Goal: Information Seeking & Learning: Find specific fact

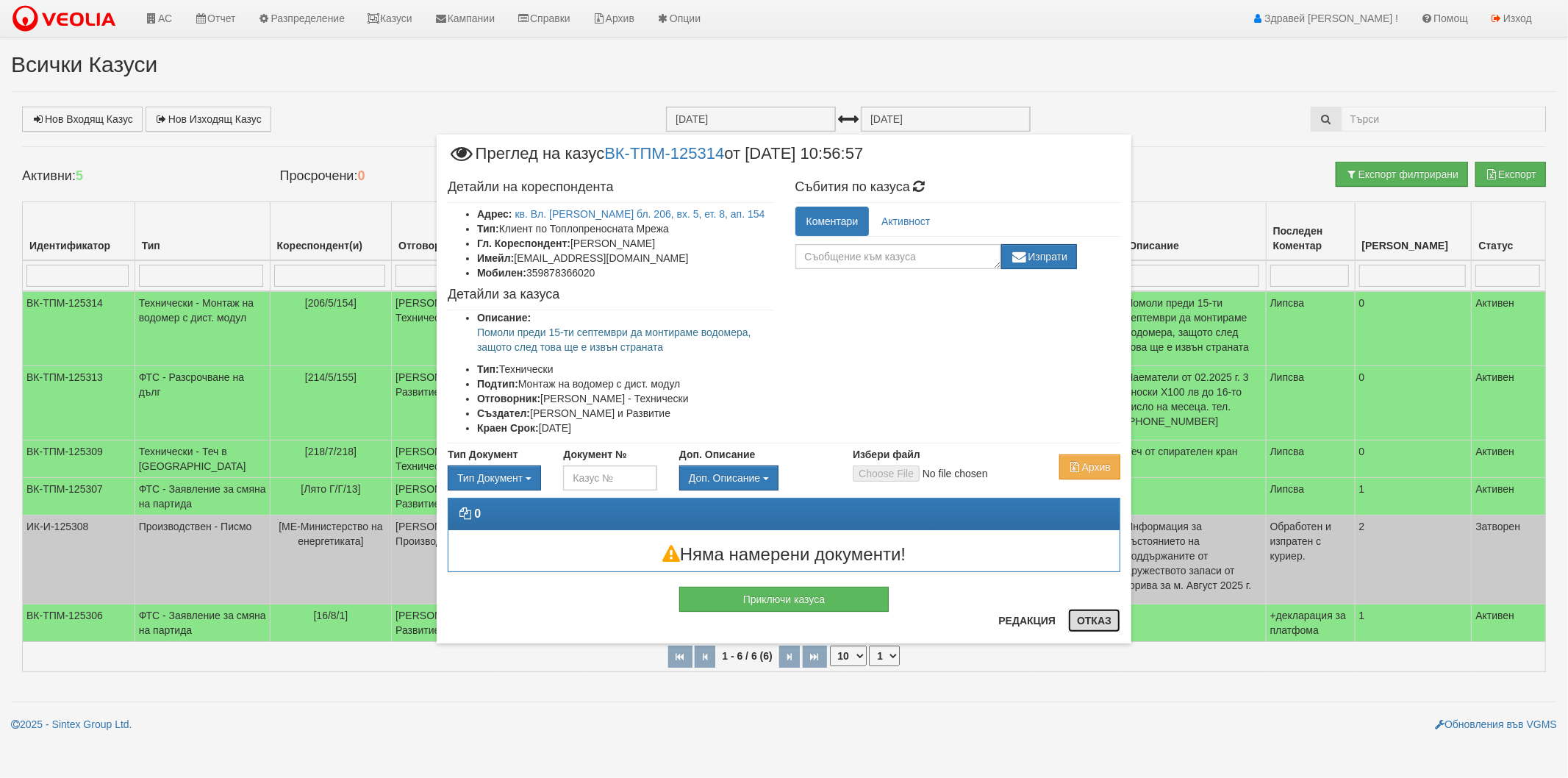
click at [1085, 623] on button "Отказ" at bounding box center [1094, 621] width 52 height 23
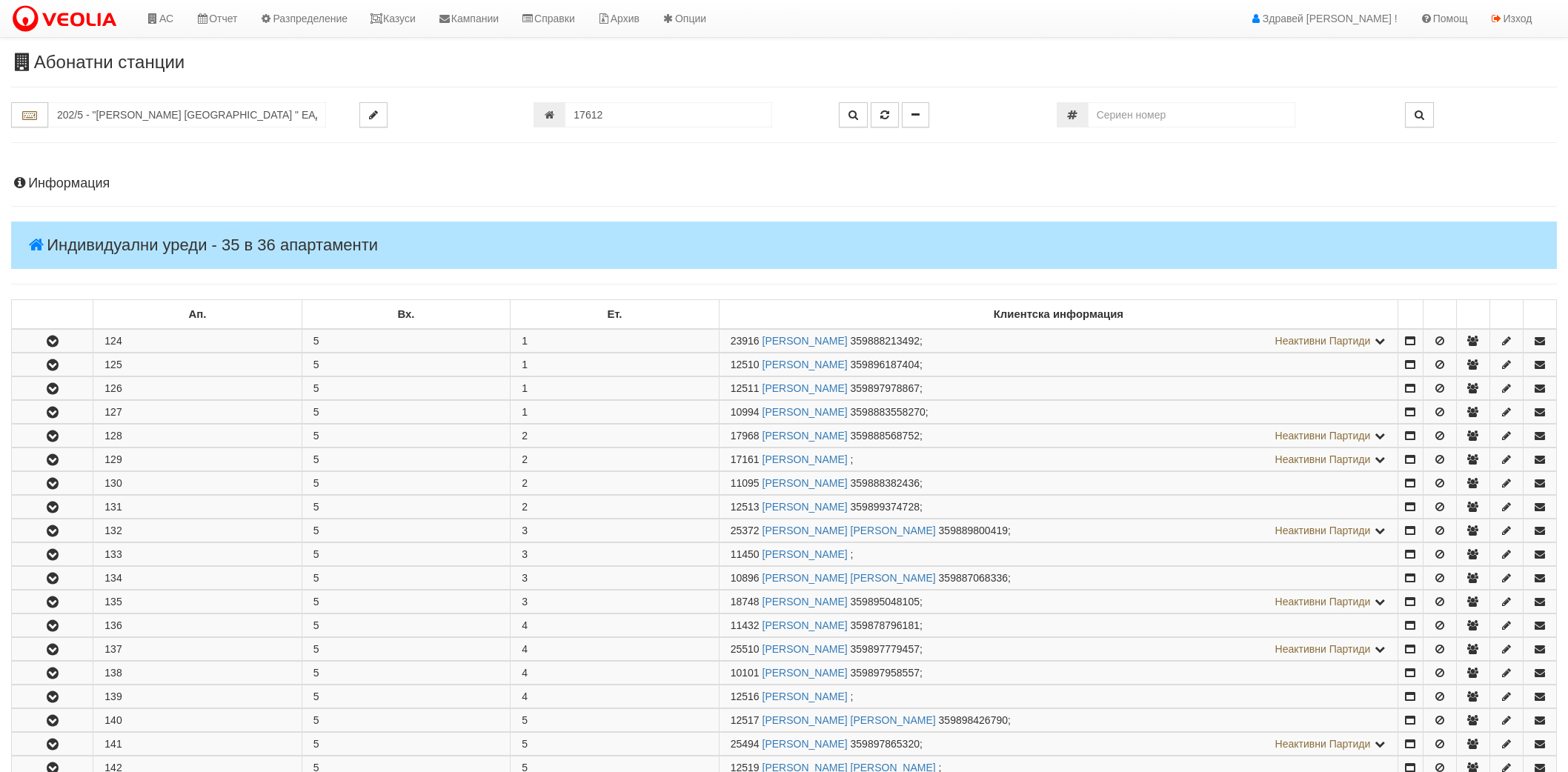
scroll to position [776, 0]
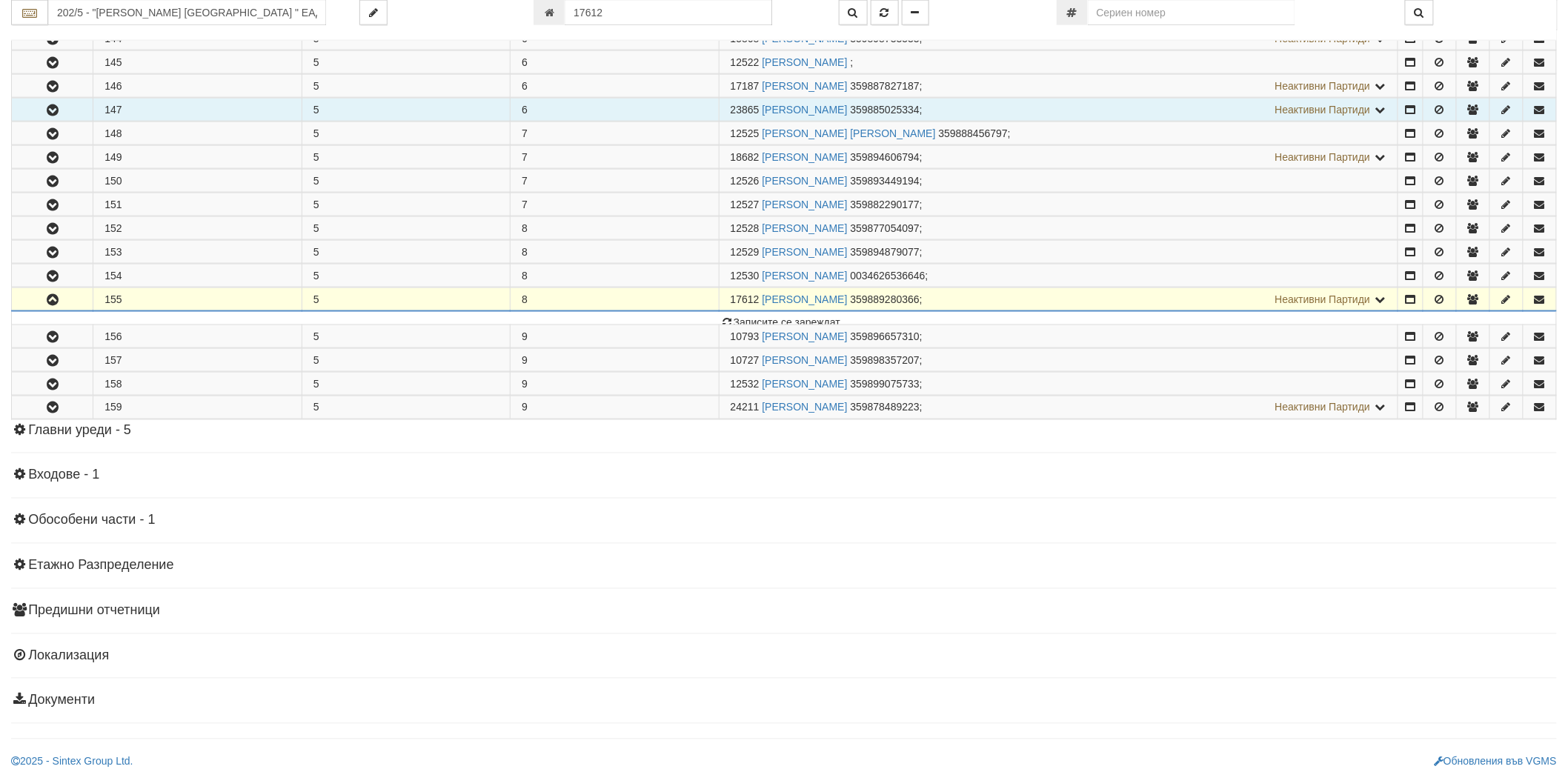
scroll to position [612, 0]
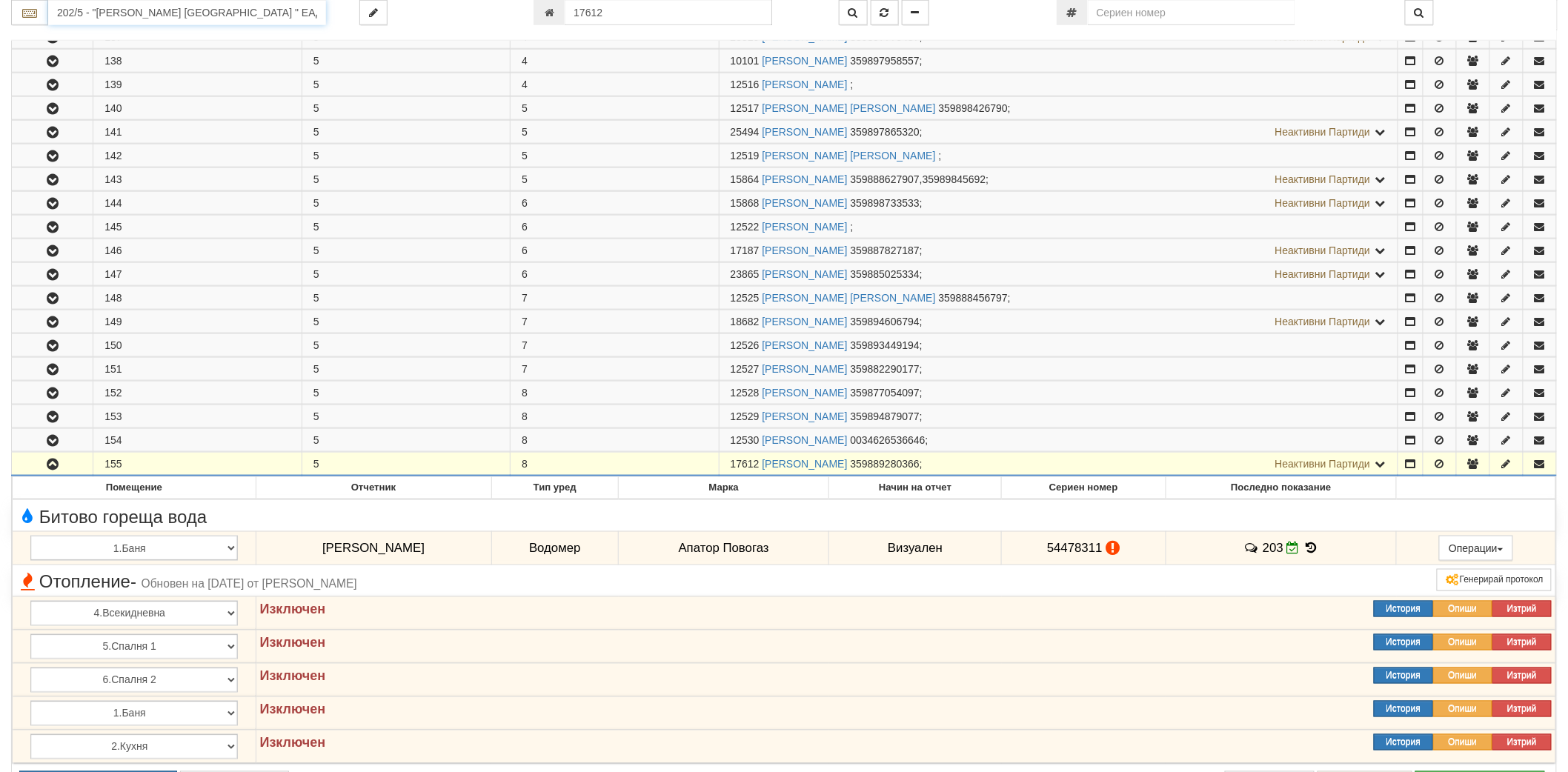
click at [186, 10] on input "202/5 - "[PERSON_NAME] [GEOGRAPHIC_DATA] " ЕАД" at bounding box center [188, 13] width 278 height 25
click at [161, 39] on div "226/1 - Вл. Варненчик - "ВЕОЛИЯ"" at bounding box center [187, 37] width 274 height 17
type input "226/1 - Вл. Варненчик - "ВЕОЛИЯ""
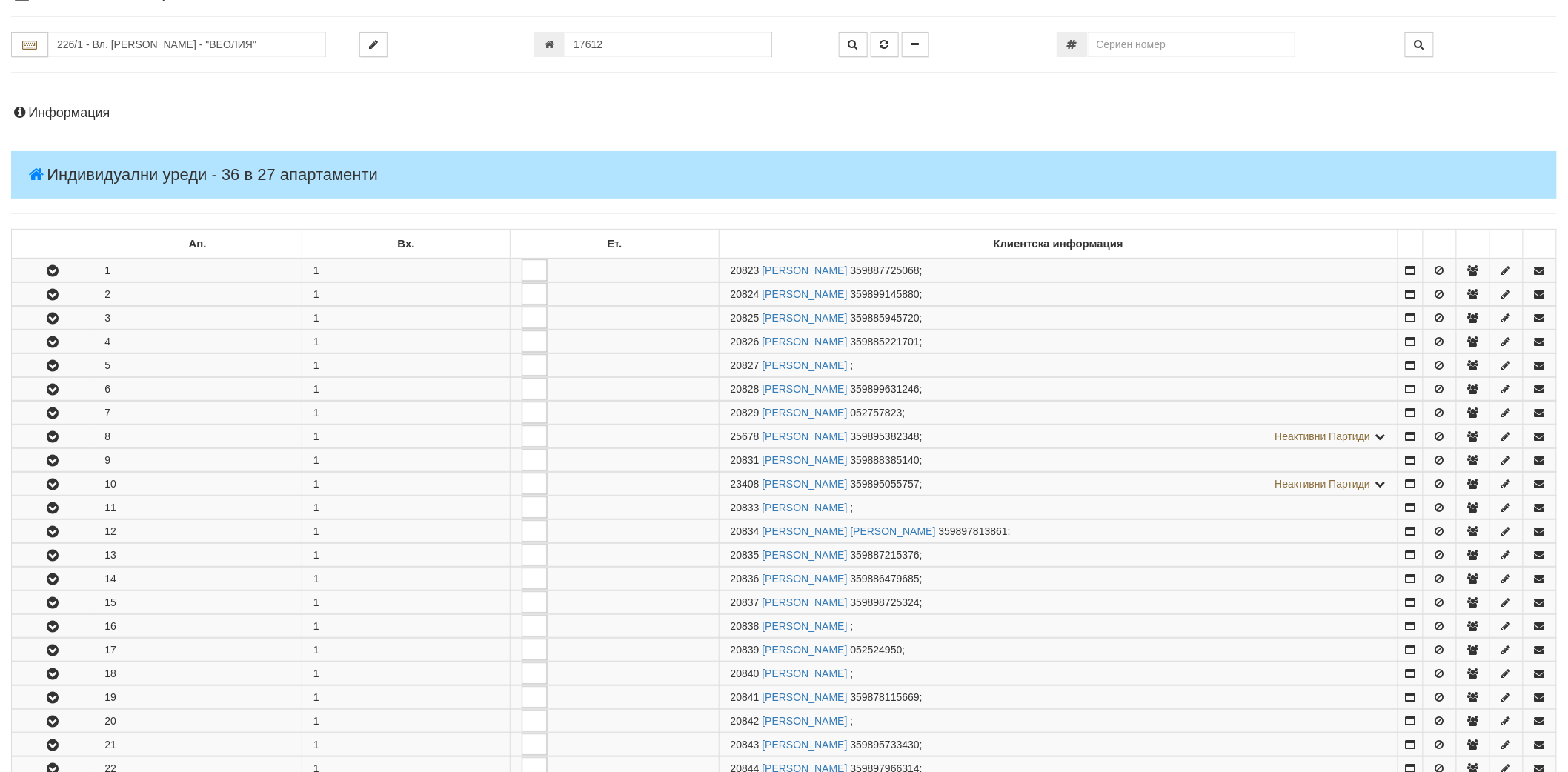
scroll to position [329, 0]
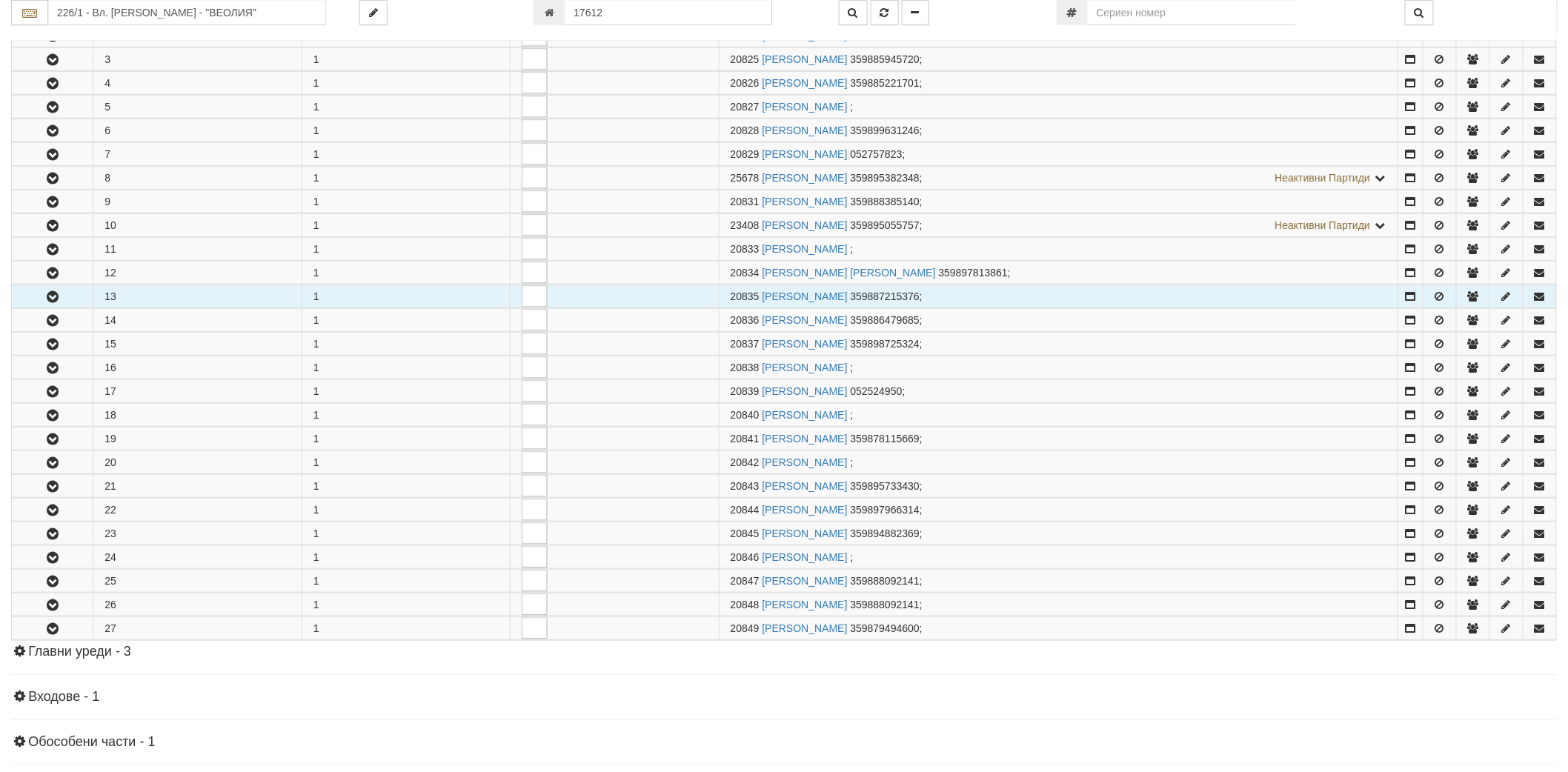
click at [54, 307] on button "button" at bounding box center [52, 296] width 80 height 23
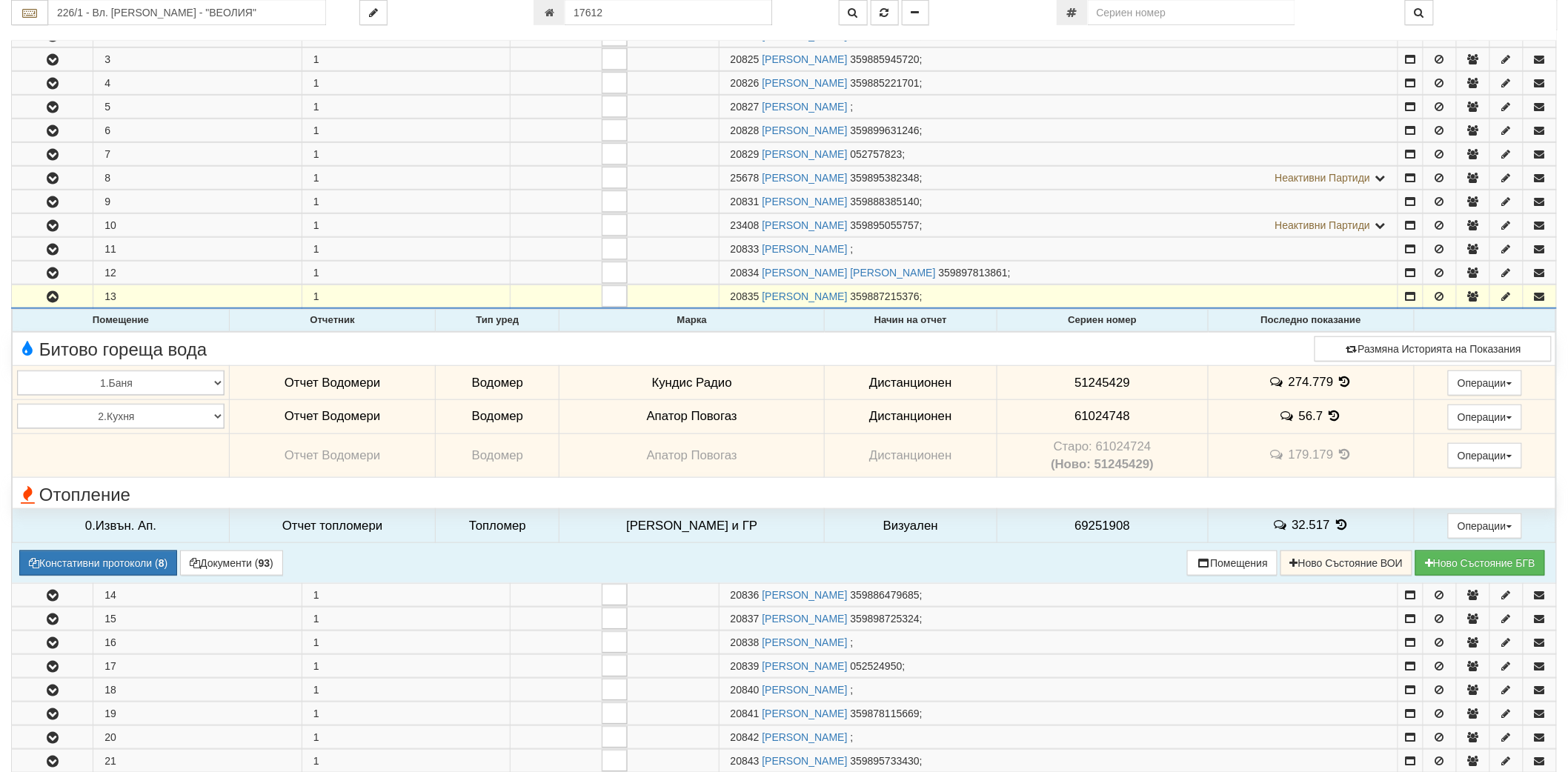
click at [1330, 416] on icon at bounding box center [1334, 415] width 16 height 13
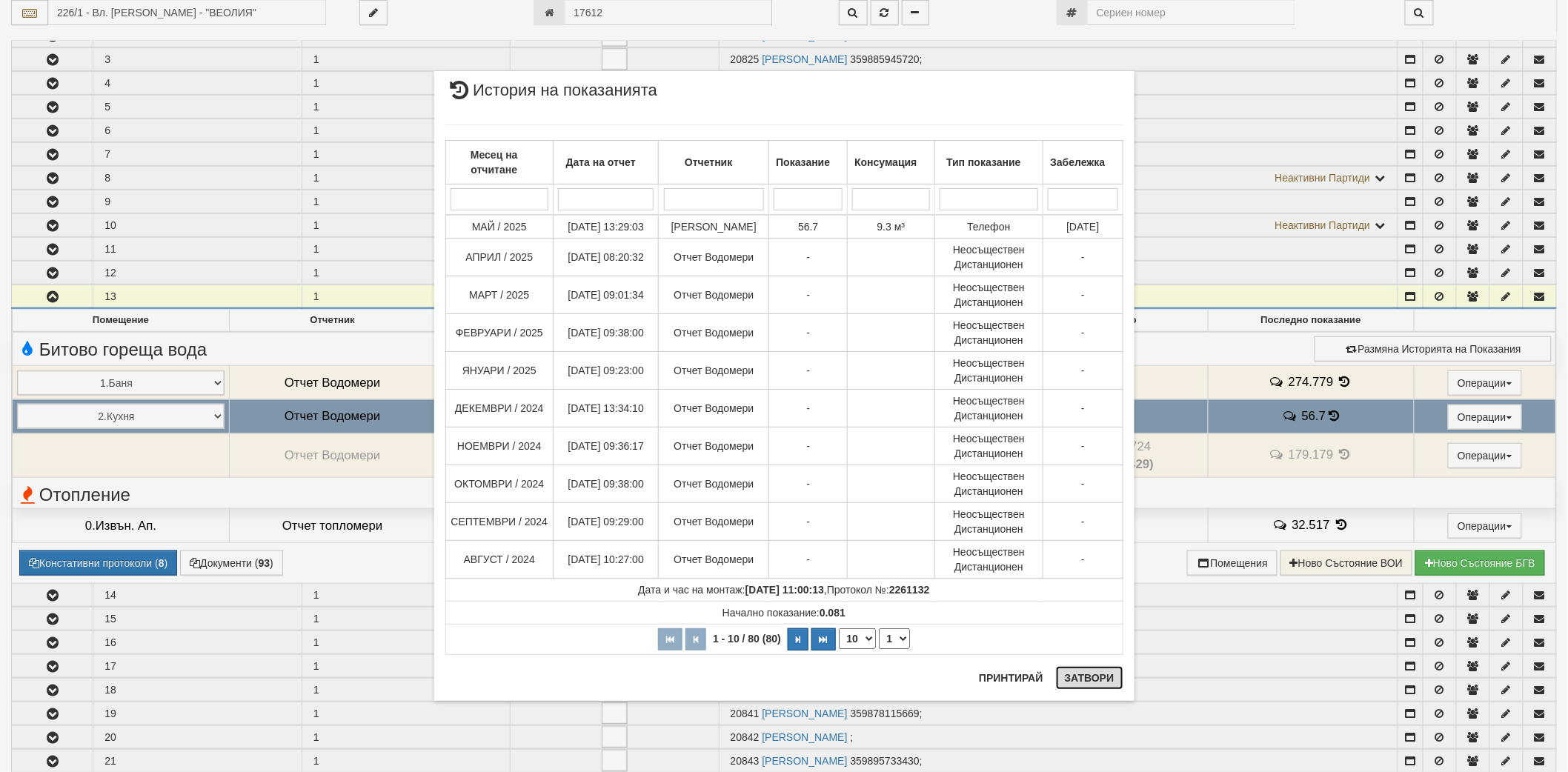
click at [1083, 672] on button "Затвори" at bounding box center [1090, 678] width 68 height 23
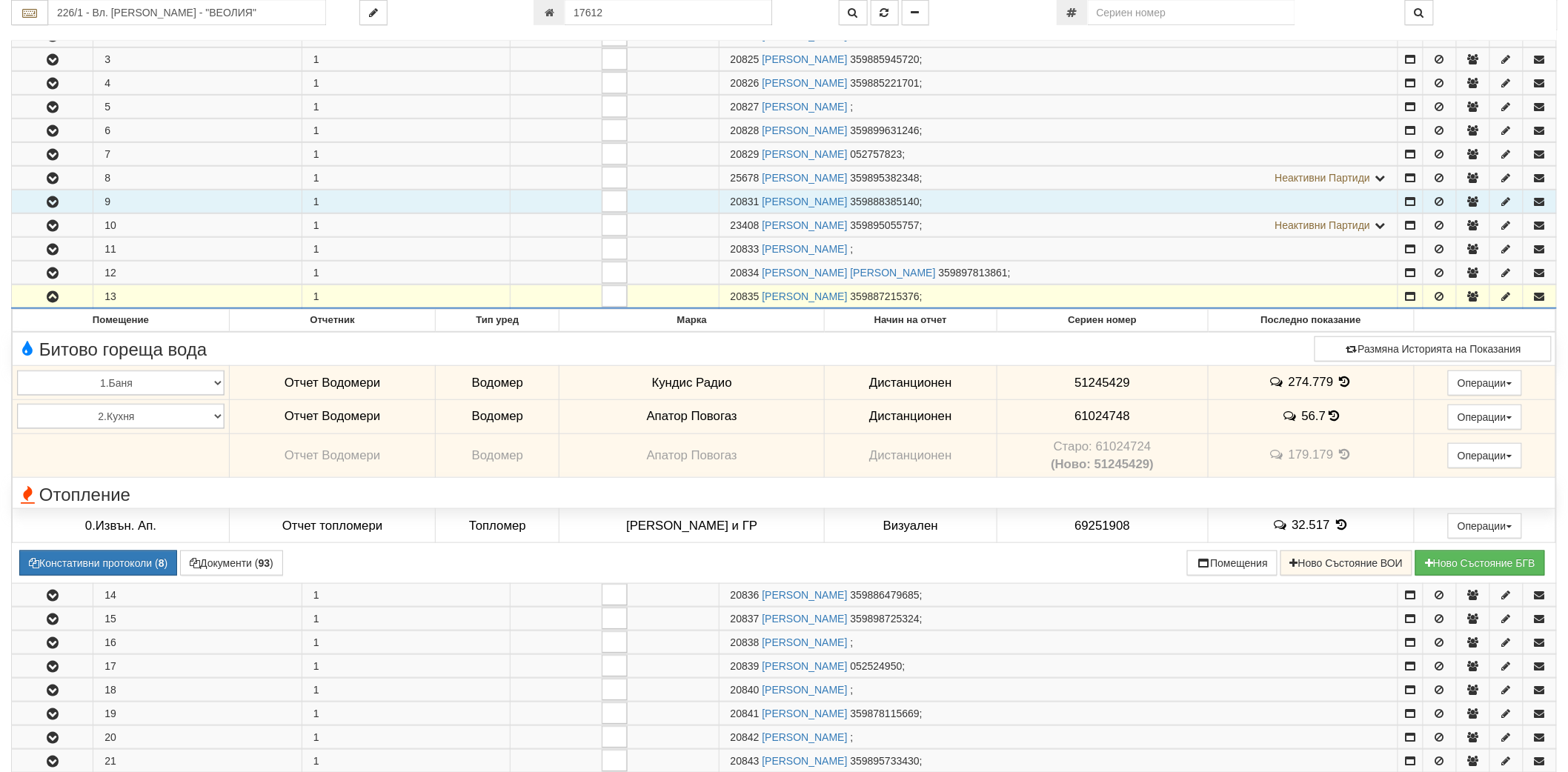
click at [46, 206] on icon "button" at bounding box center [52, 202] width 18 height 10
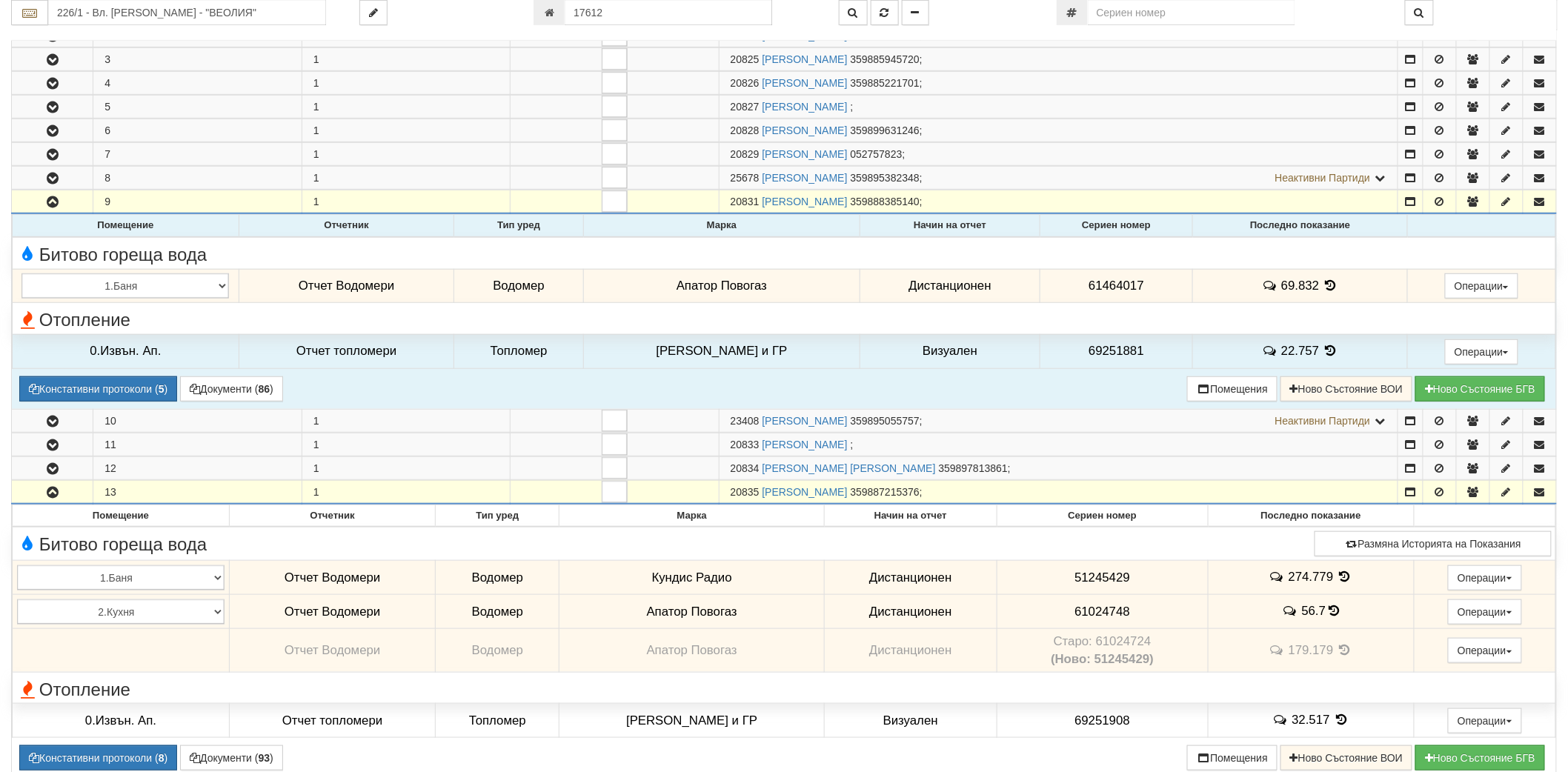
click at [1334, 285] on td "69.832" at bounding box center [1301, 286] width 215 height 34
click at [1323, 286] on icon at bounding box center [1331, 286] width 16 height 13
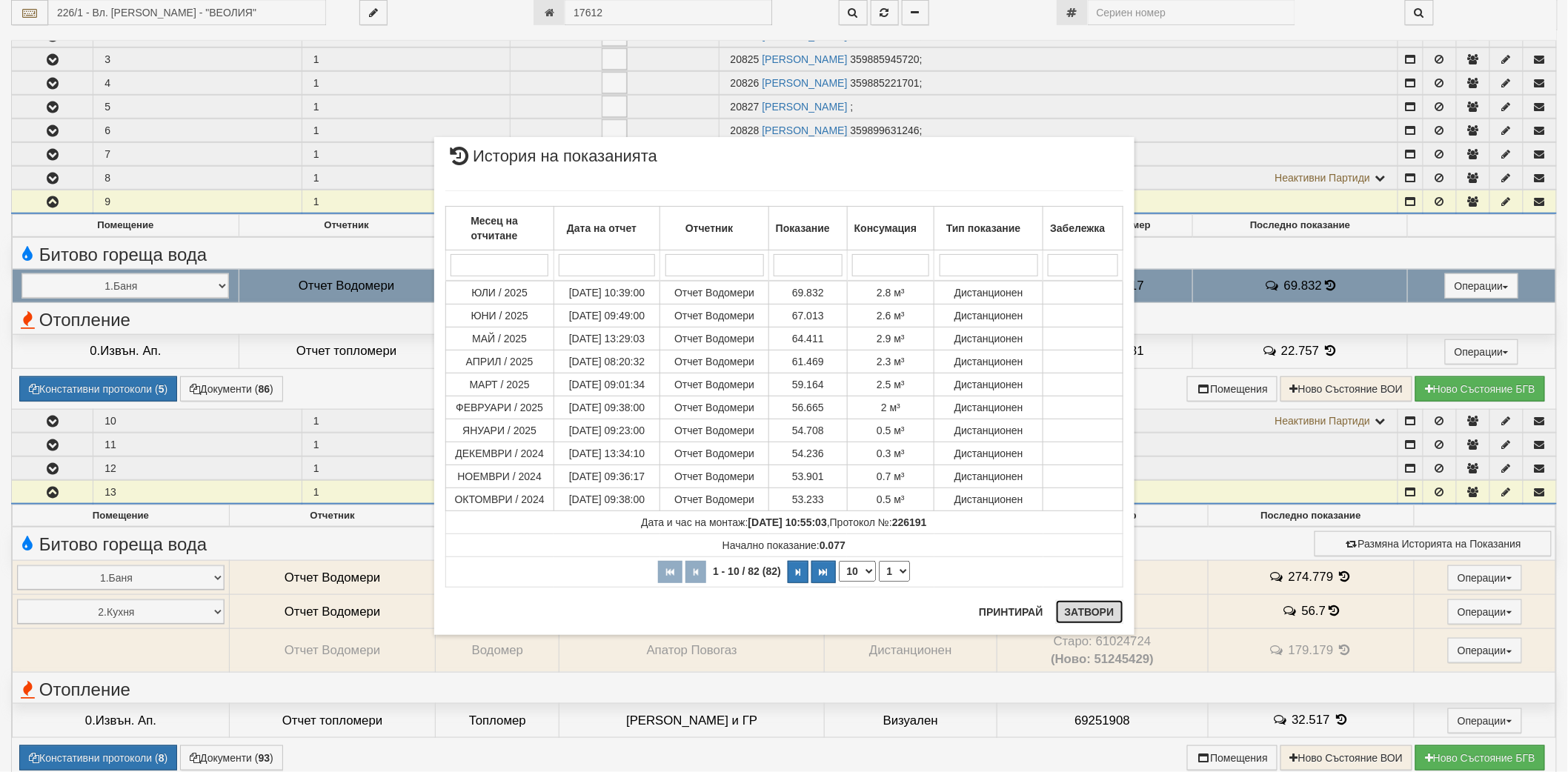
click at [1091, 605] on button "Затвори" at bounding box center [1090, 612] width 68 height 23
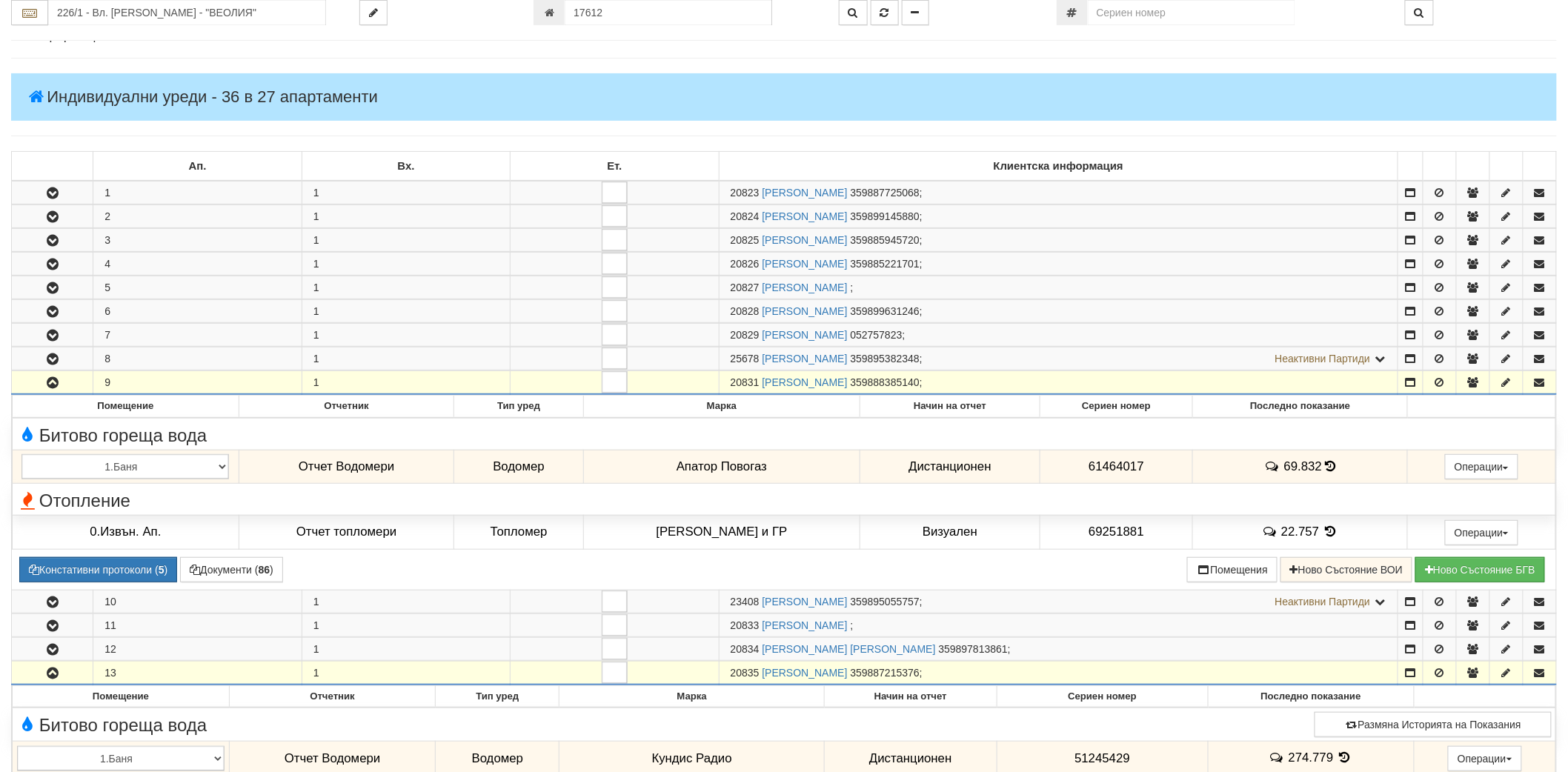
scroll to position [0, 0]
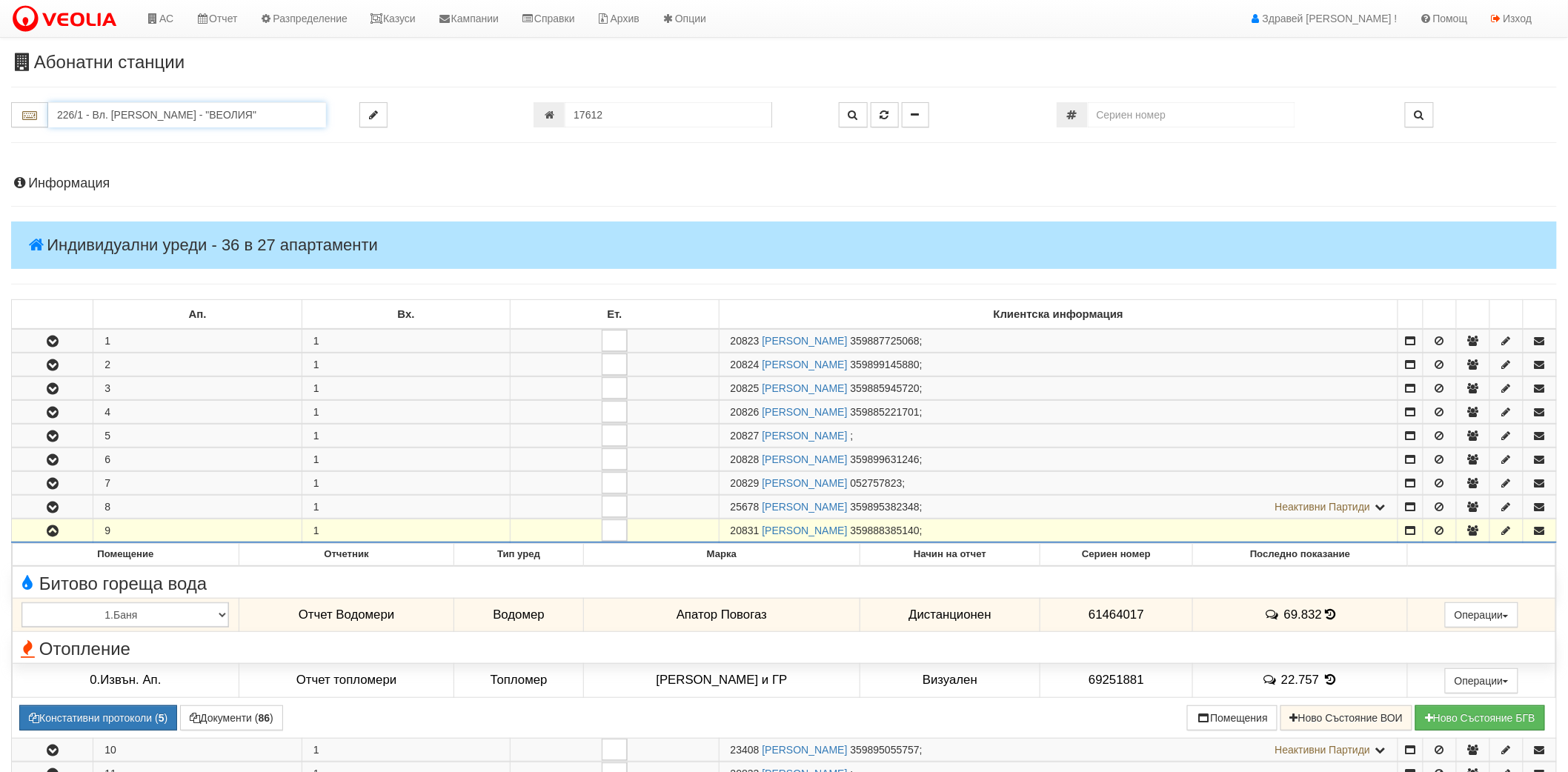
click at [194, 123] on input "226/1 - Вл. Варненчик - "ВЕОЛИЯ"" at bounding box center [188, 115] width 278 height 25
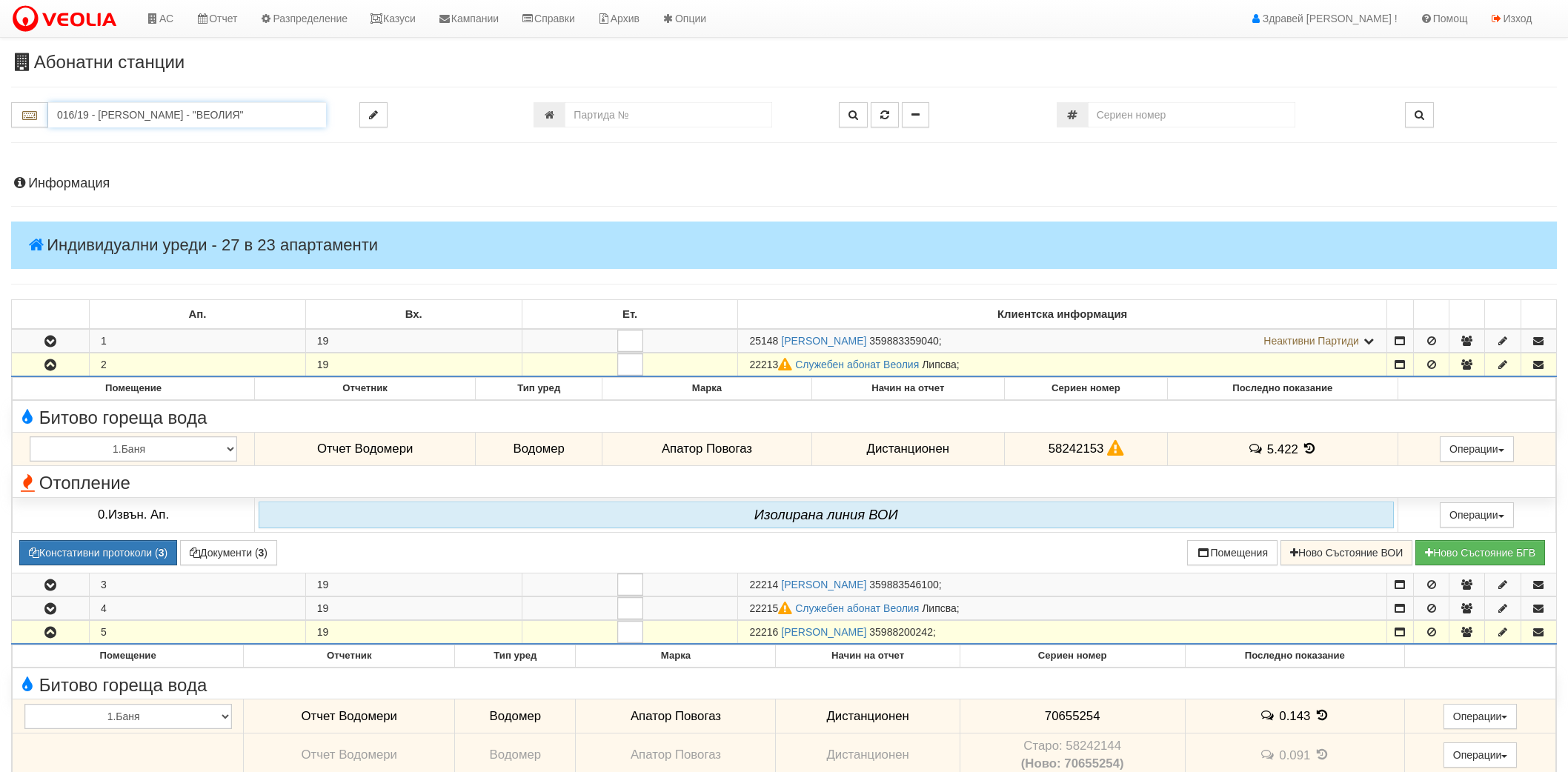
click at [178, 106] on input "016/19 - Орхид Хилс - "ВЕОЛИЯ"" at bounding box center [188, 115] width 278 height 25
click at [176, 142] on div "074/1 - Трошево - "ВЕОЛИЯ"" at bounding box center [187, 139] width 274 height 17
type input "074/1 - Трошево - "ВЕОЛИЯ""
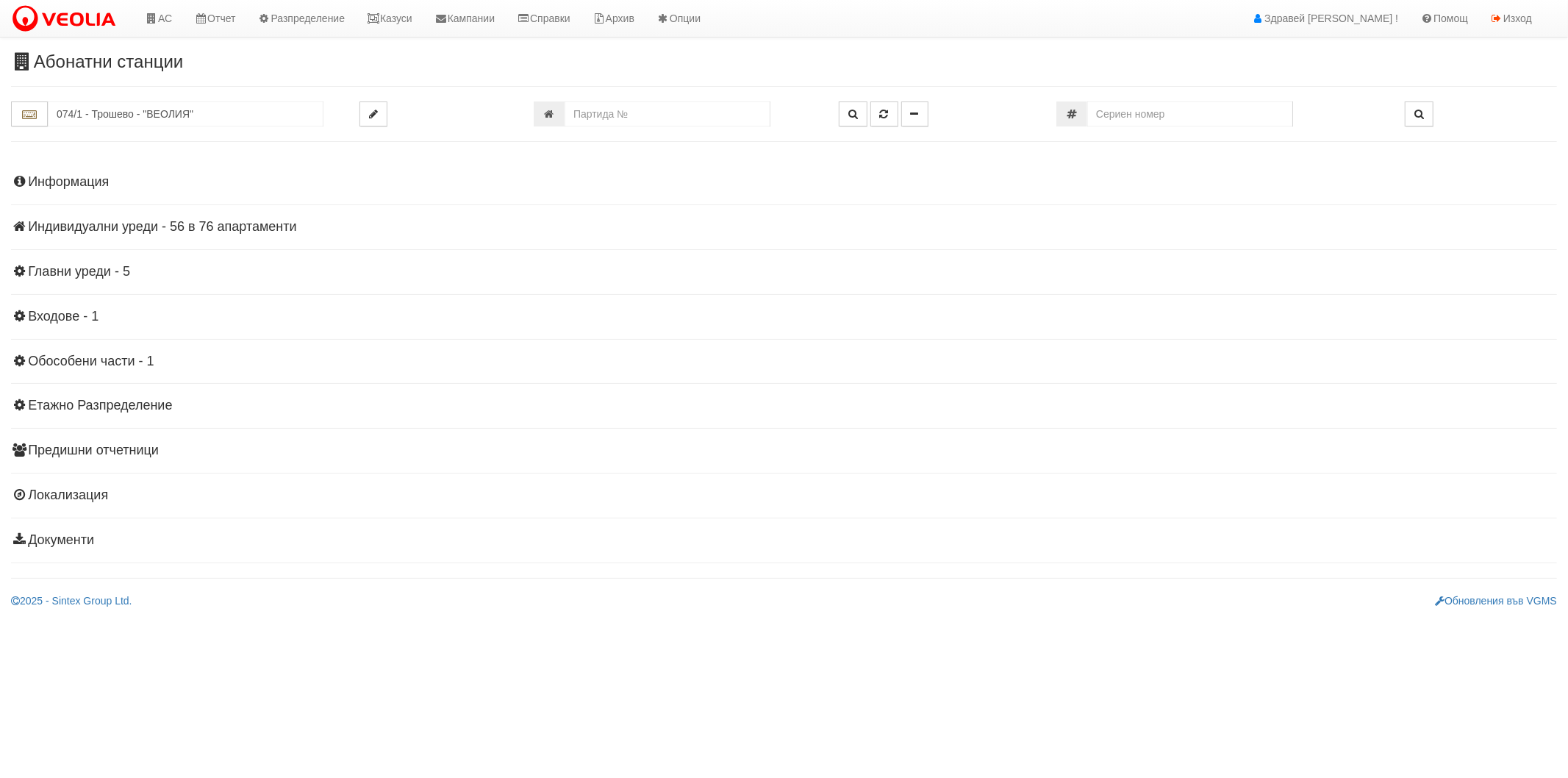
click at [93, 234] on div "Информация Параметри Брой Апартаменти: 76 Ползватели 07/2025 51 % 0 % 153" at bounding box center [784, 359] width 1546 height 406
click at [94, 229] on h4 "Индивидуални уреди - 56 в 76 апартаменти" at bounding box center [784, 228] width 1546 height 15
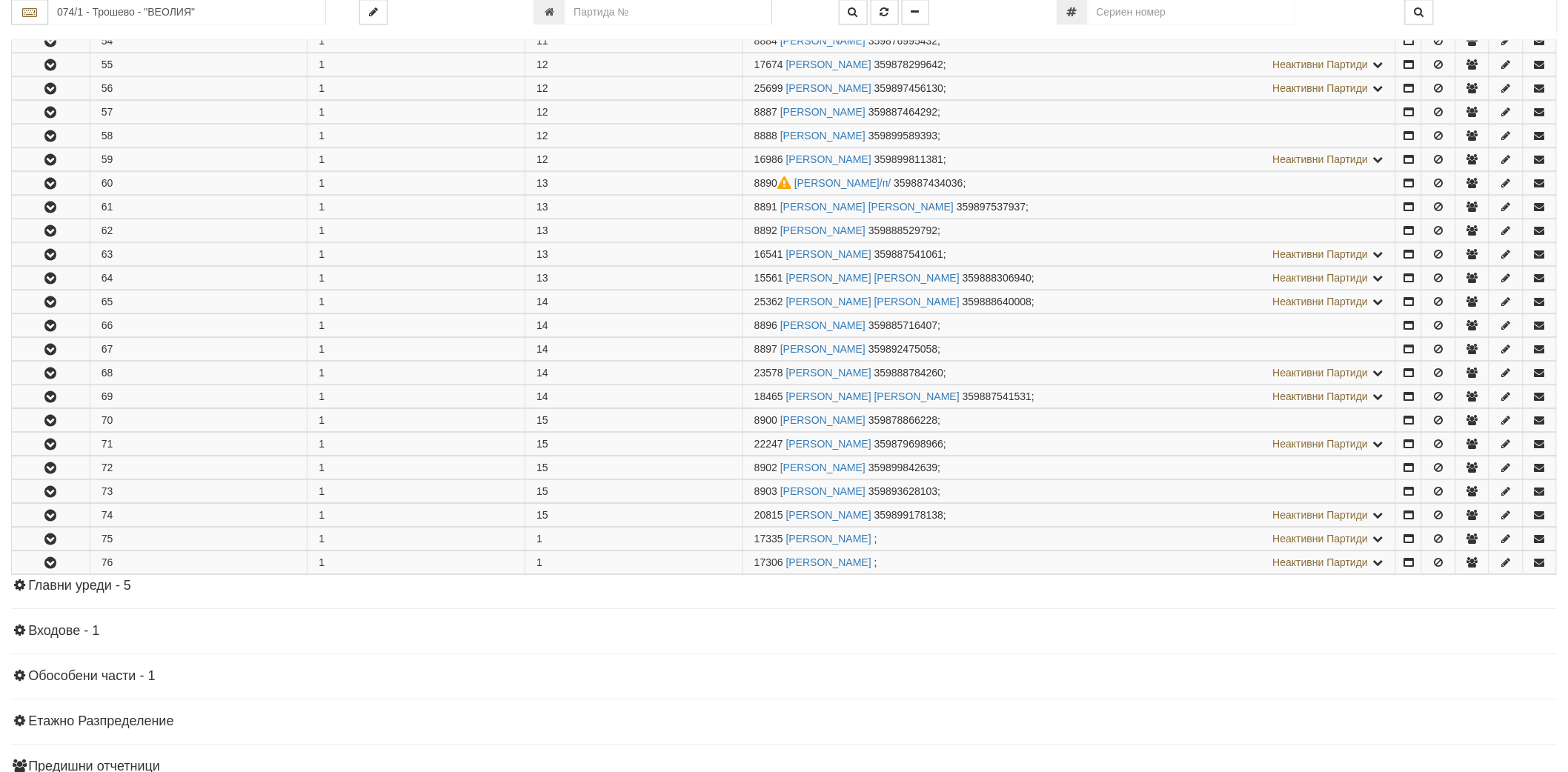
scroll to position [1564, 0]
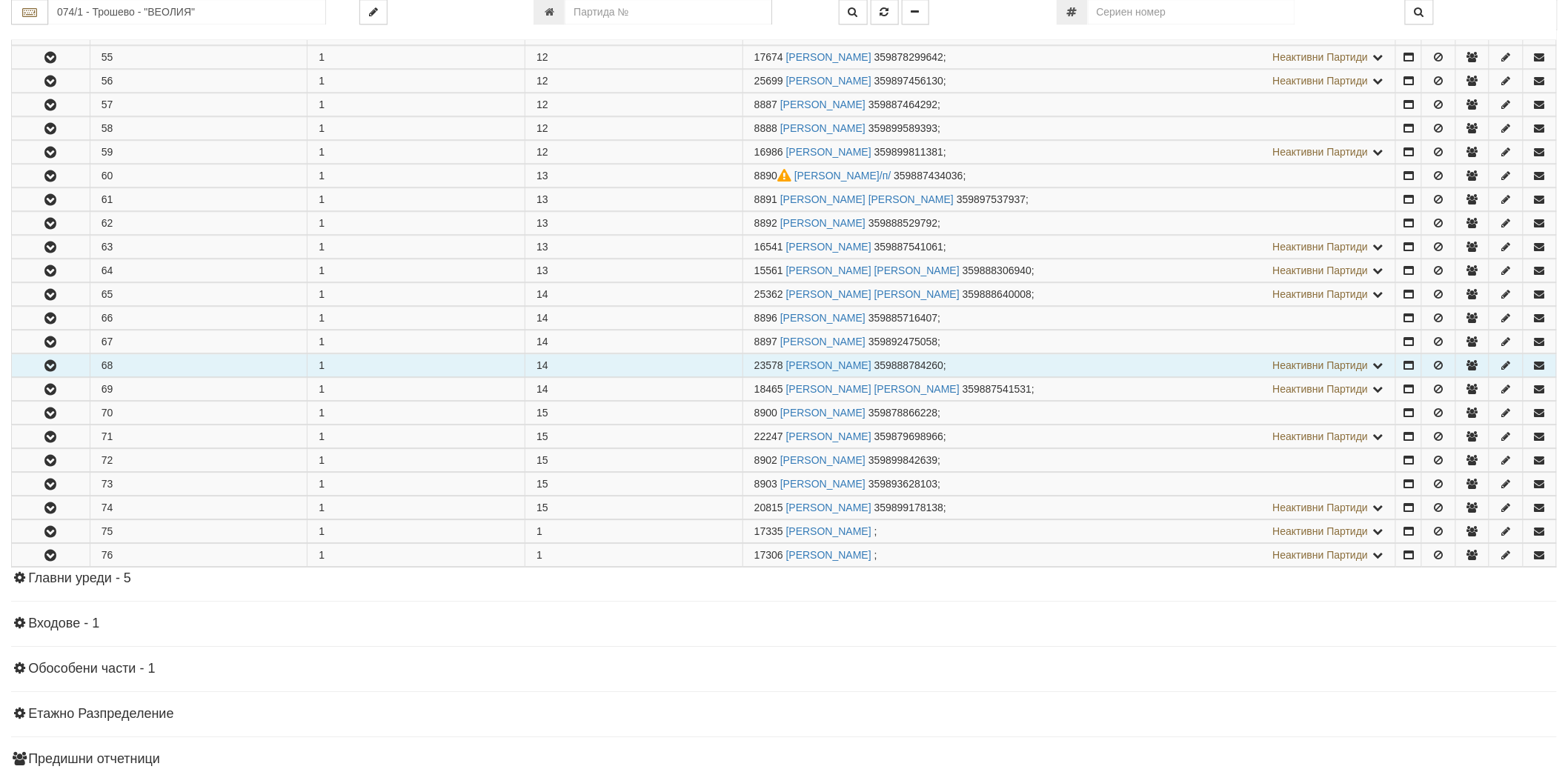
click at [30, 372] on button "button" at bounding box center [50, 365] width 78 height 23
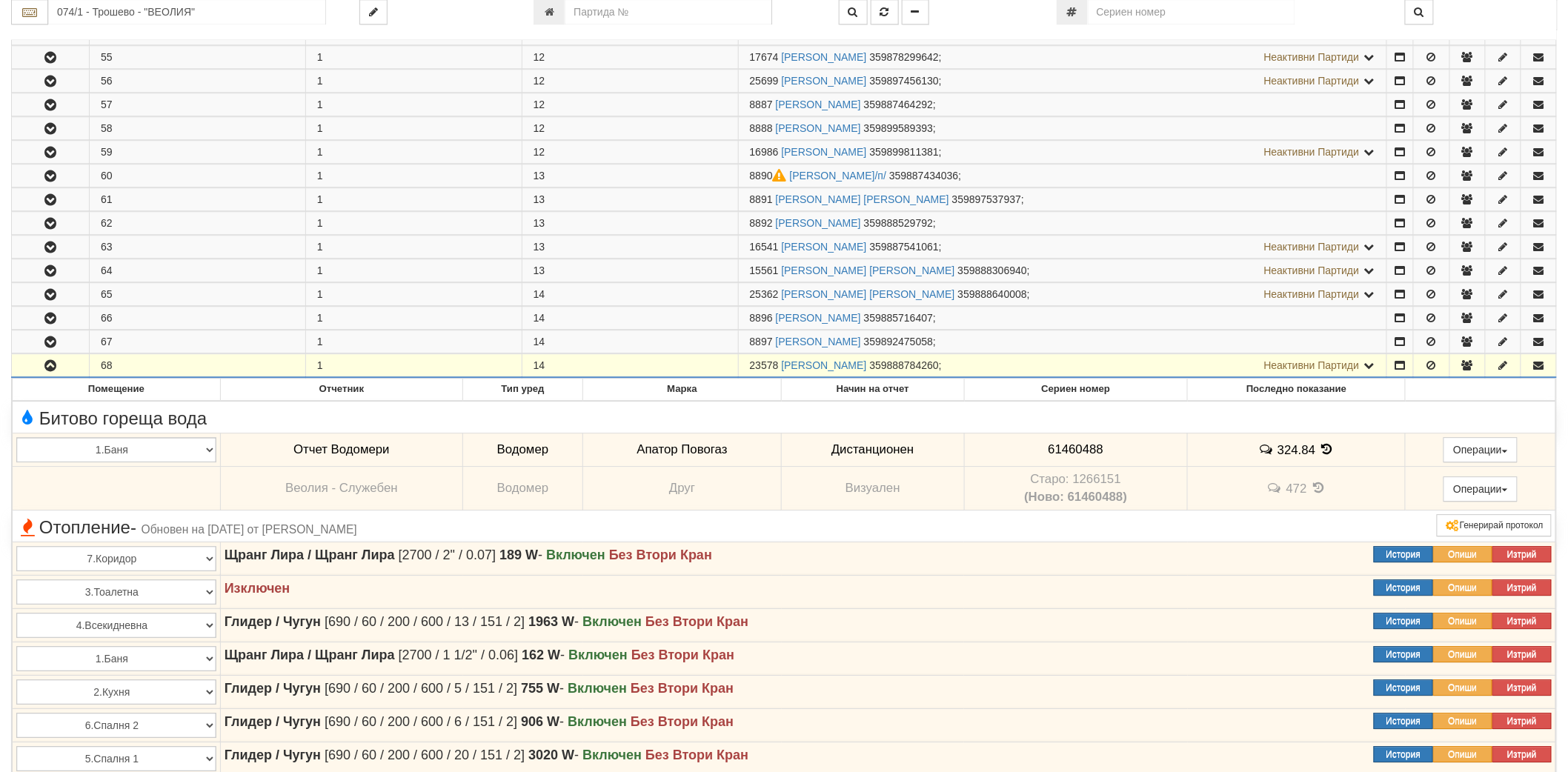
drag, startPoint x: 750, startPoint y: 372, endPoint x: 776, endPoint y: 377, distance: 26.5
click at [776, 371] on span "23578" at bounding box center [765, 365] width 29 height 12
copy span "23578"
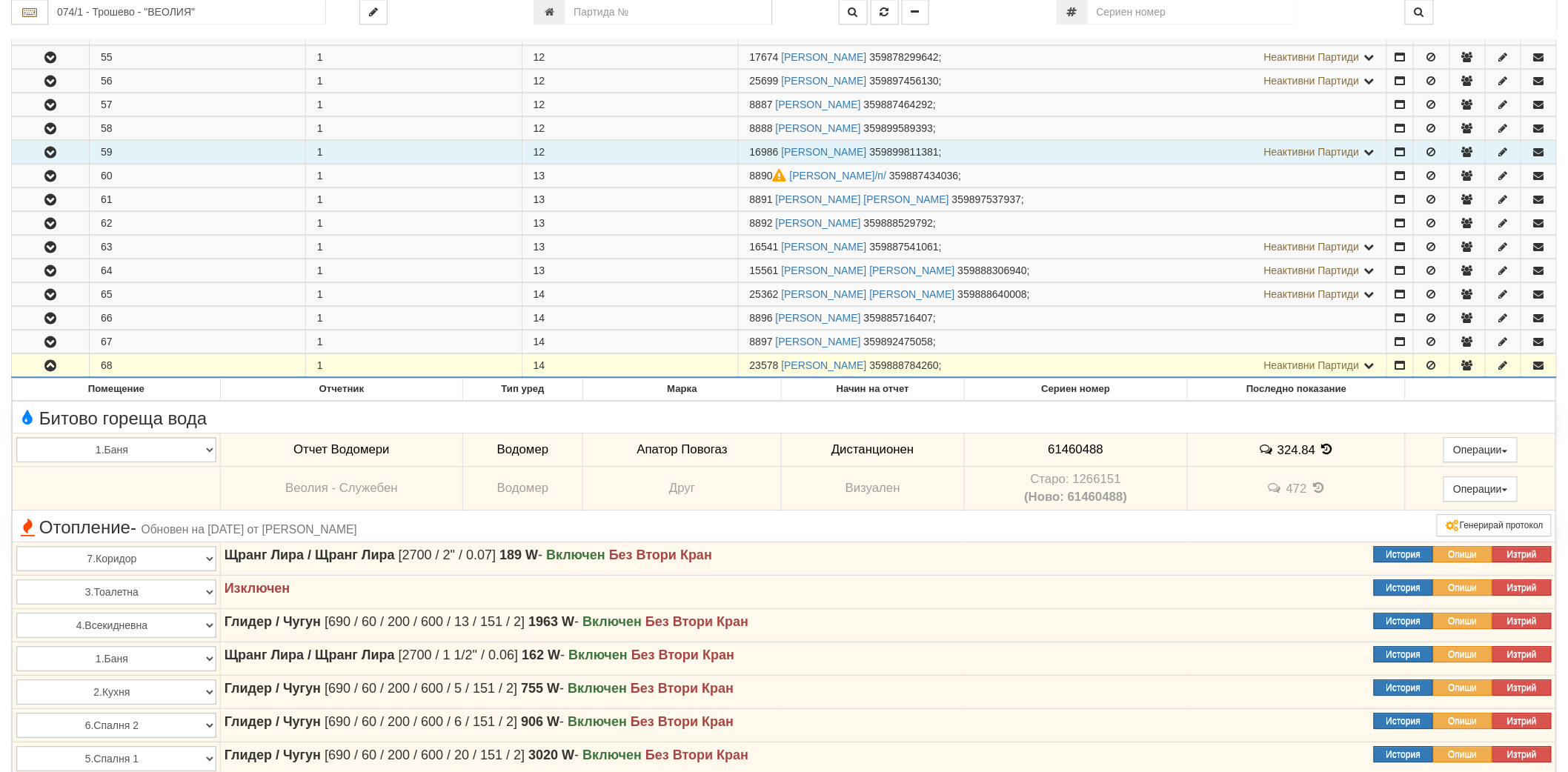
click at [58, 157] on icon "button" at bounding box center [50, 152] width 18 height 10
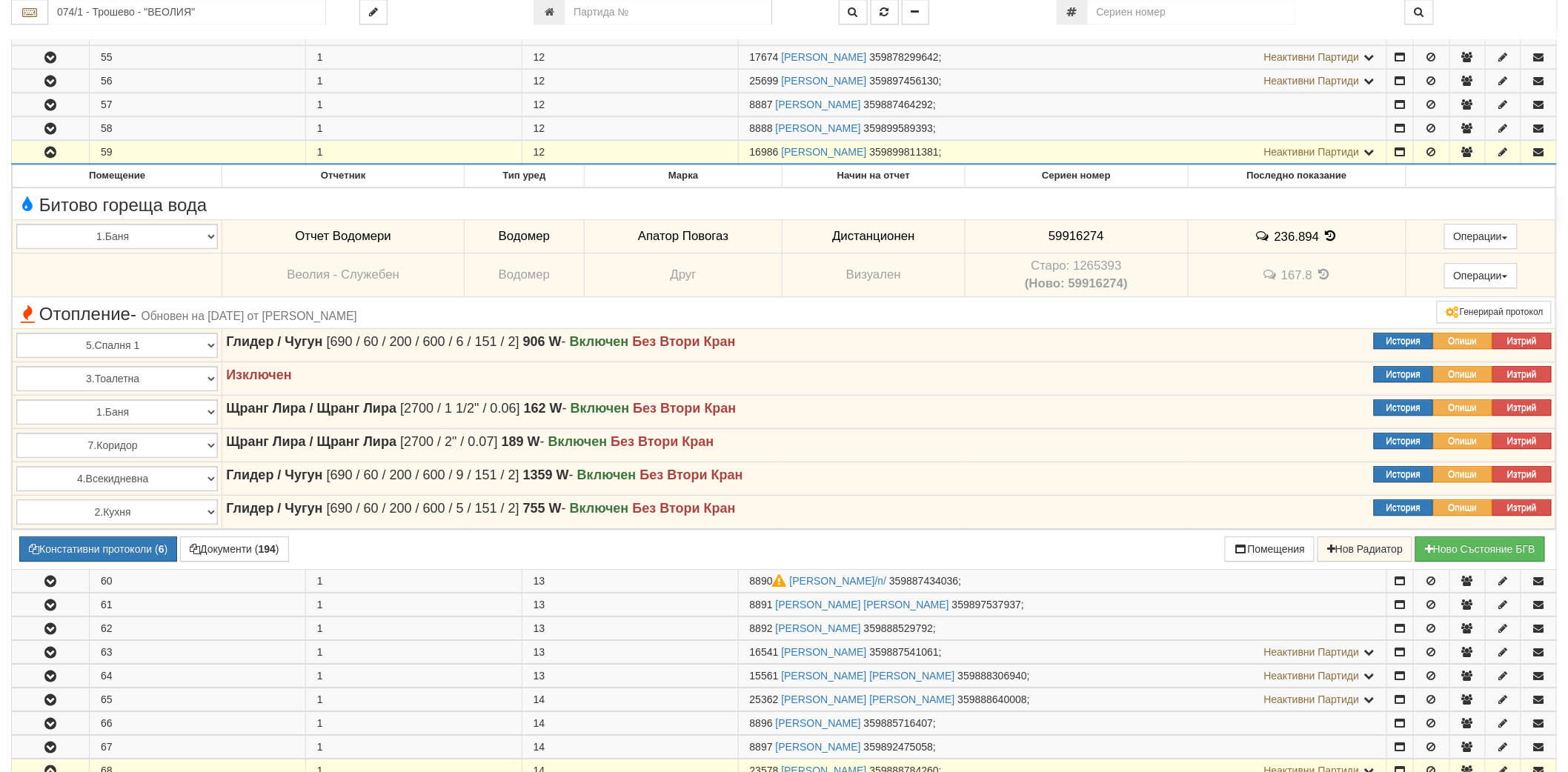
click at [58, 157] on icon "button" at bounding box center [50, 152] width 18 height 10
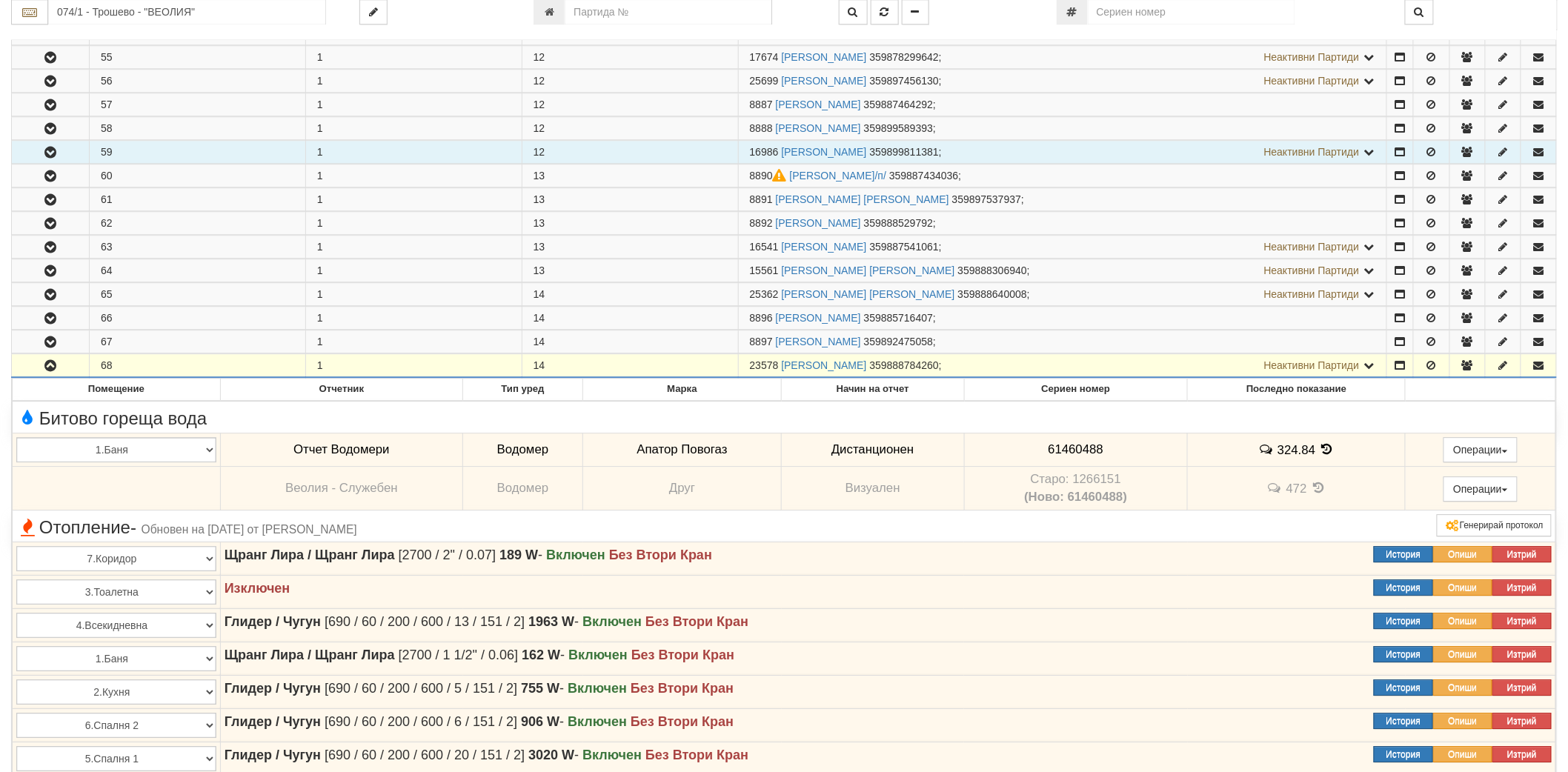
click at [43, 157] on icon "button" at bounding box center [50, 152] width 18 height 10
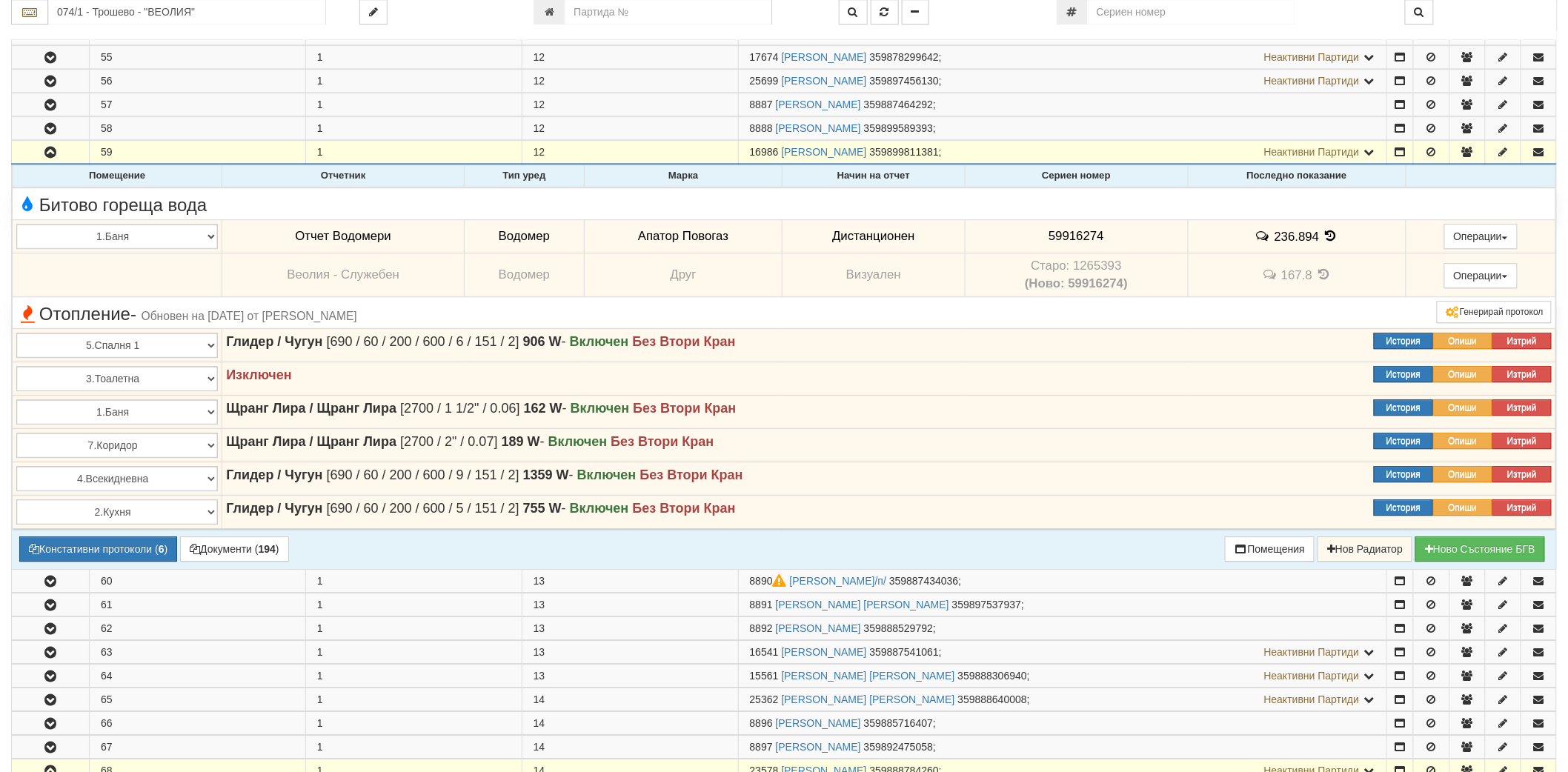
click at [1328, 240] on icon at bounding box center [1331, 235] width 16 height 13
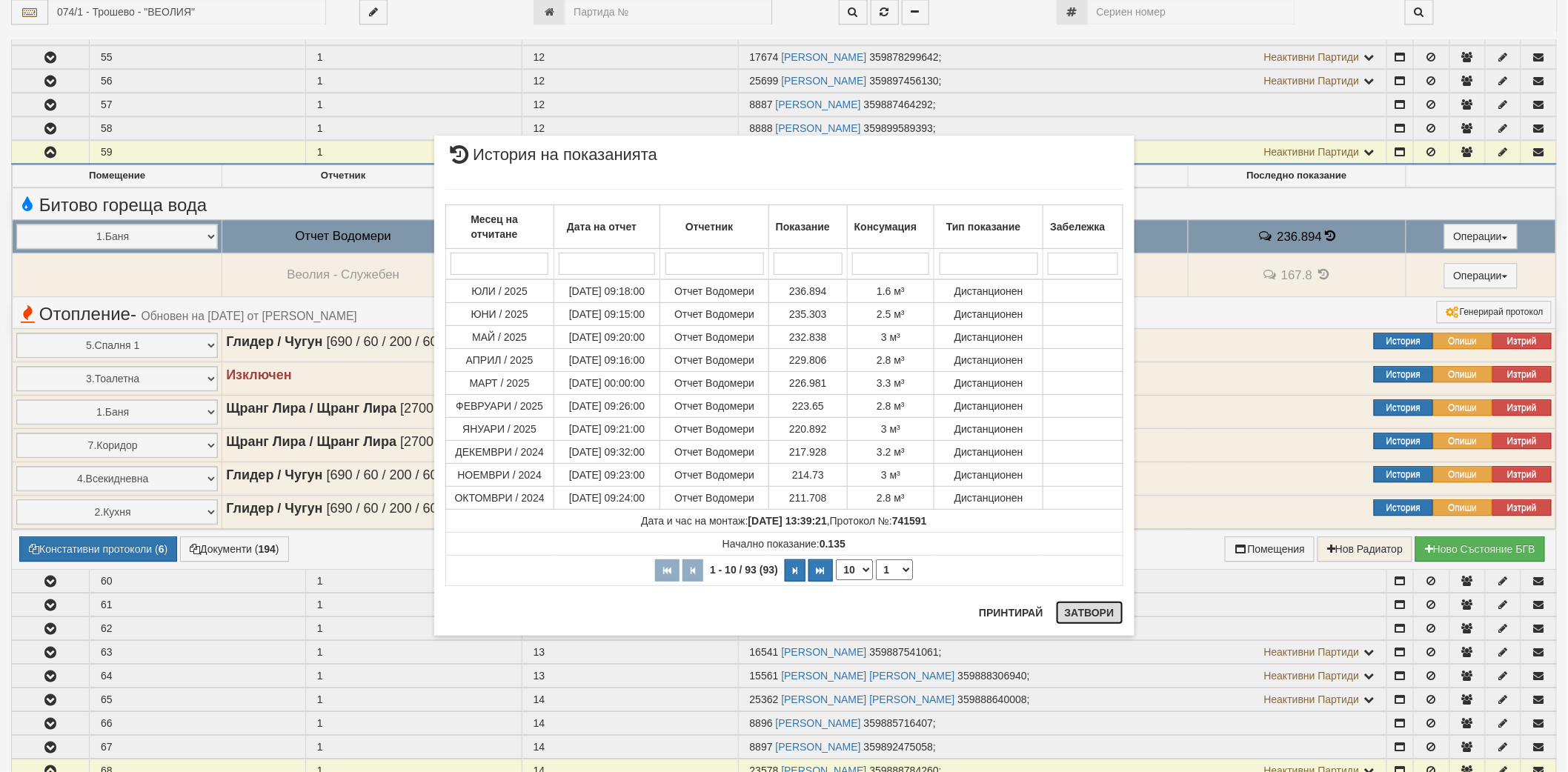
click at [1075, 614] on button "Затвори" at bounding box center [1090, 613] width 68 height 23
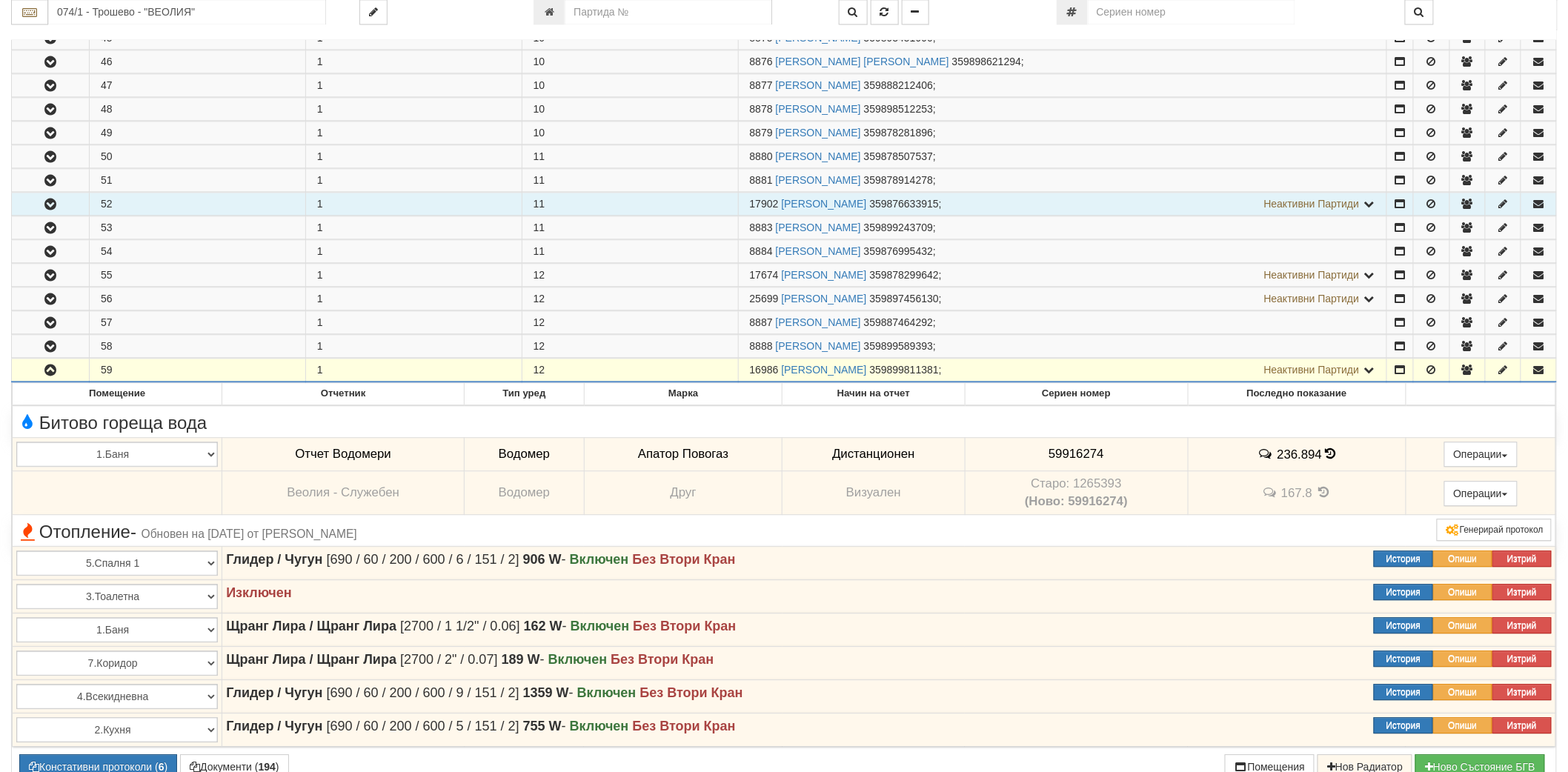
scroll to position [1070, 0]
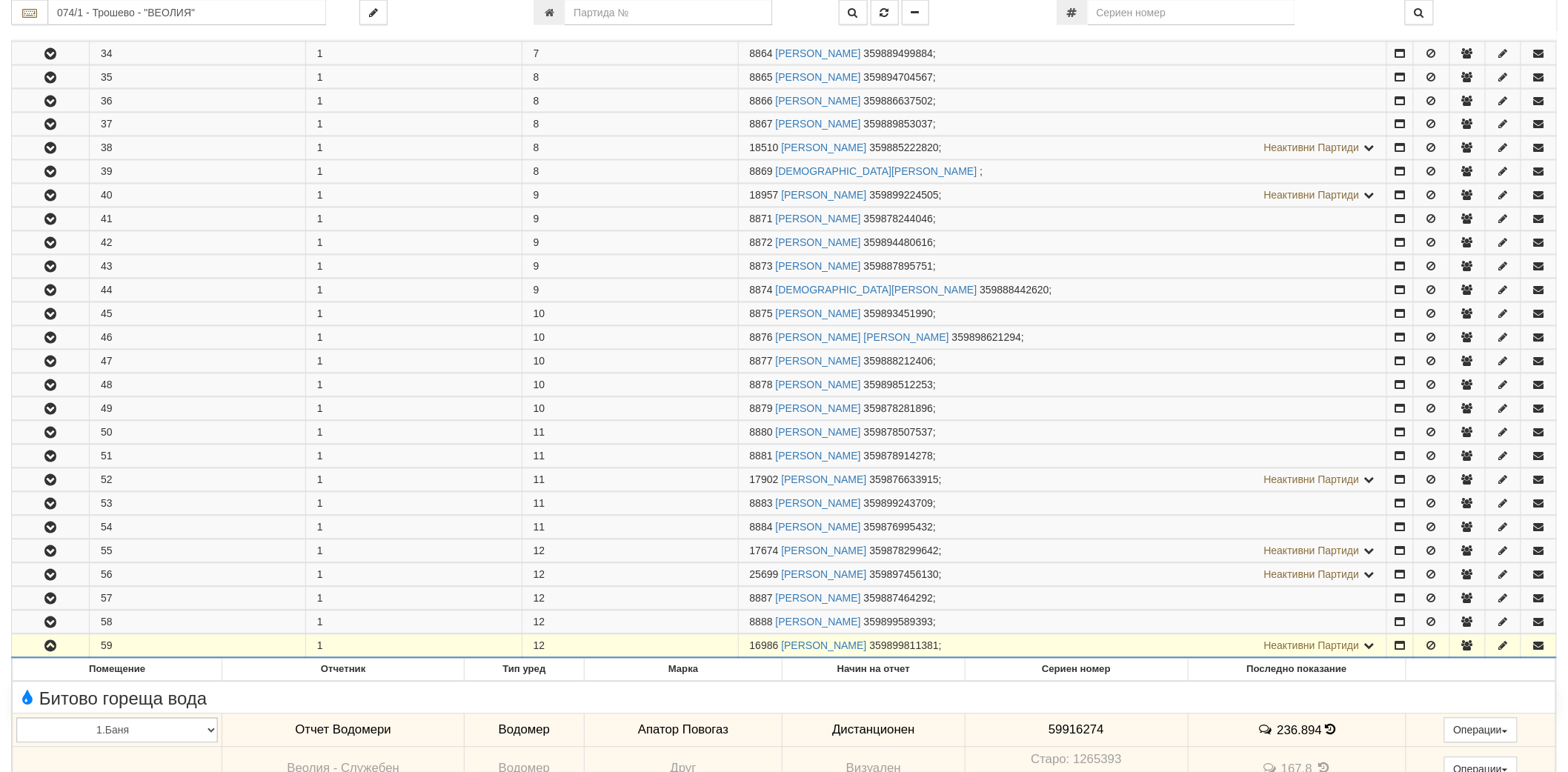
click at [732, 659] on td "12" at bounding box center [630, 646] width 216 height 23
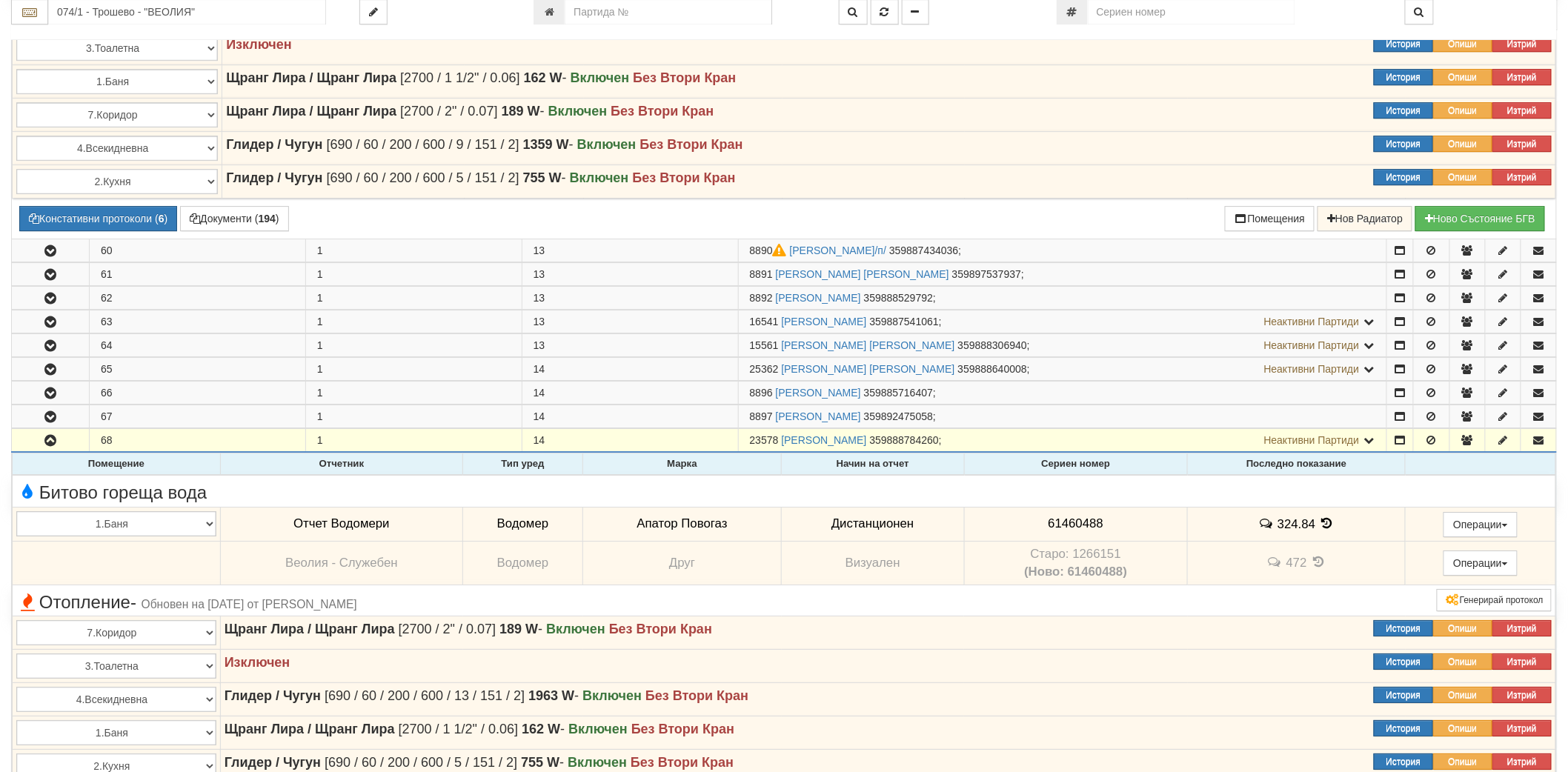
scroll to position [2223, 0]
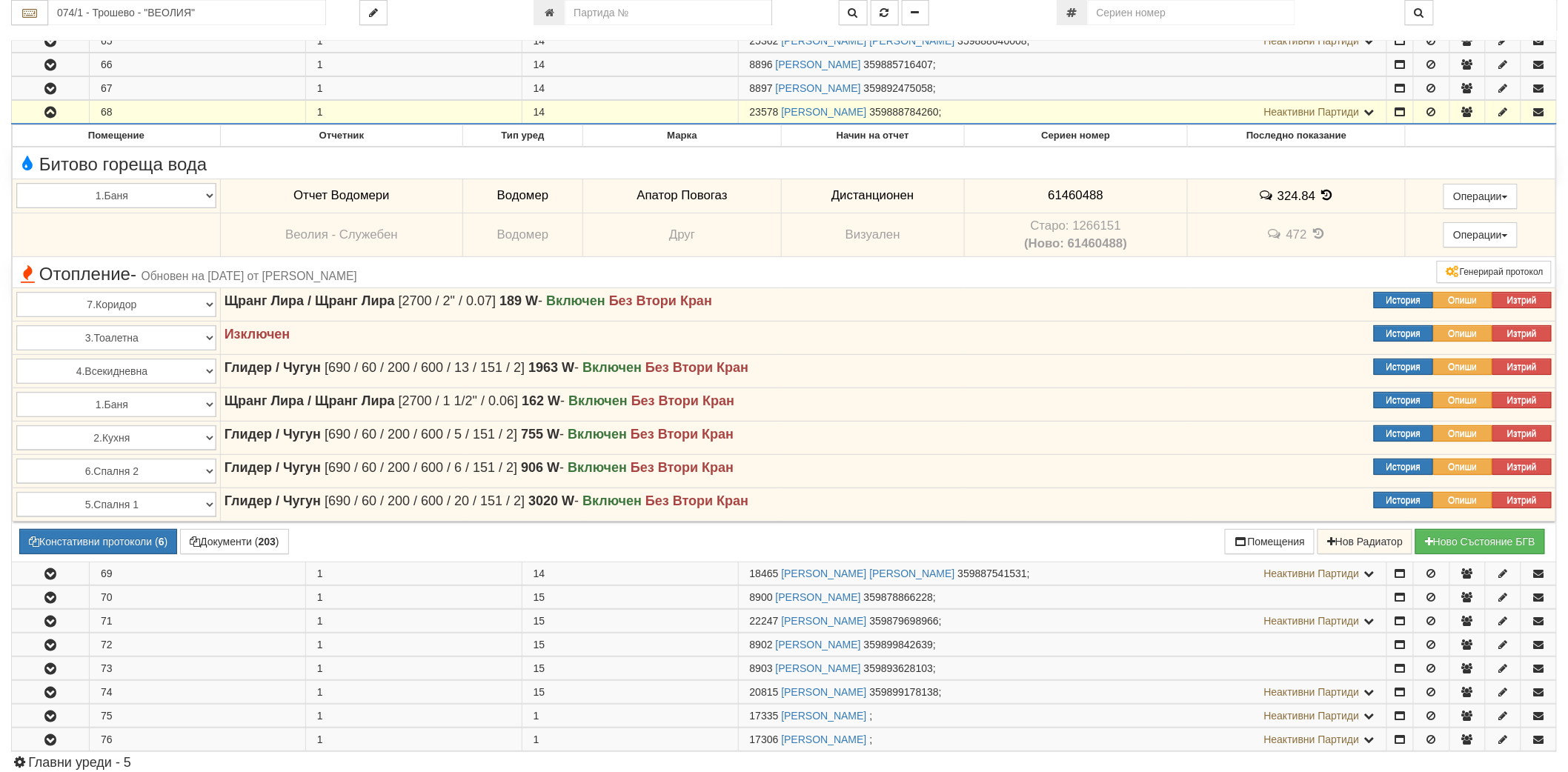
drag, startPoint x: 750, startPoint y: 119, endPoint x: 780, endPoint y: 119, distance: 30.0
click at [779, 118] on span "23578" at bounding box center [765, 112] width 29 height 12
copy span "23578"
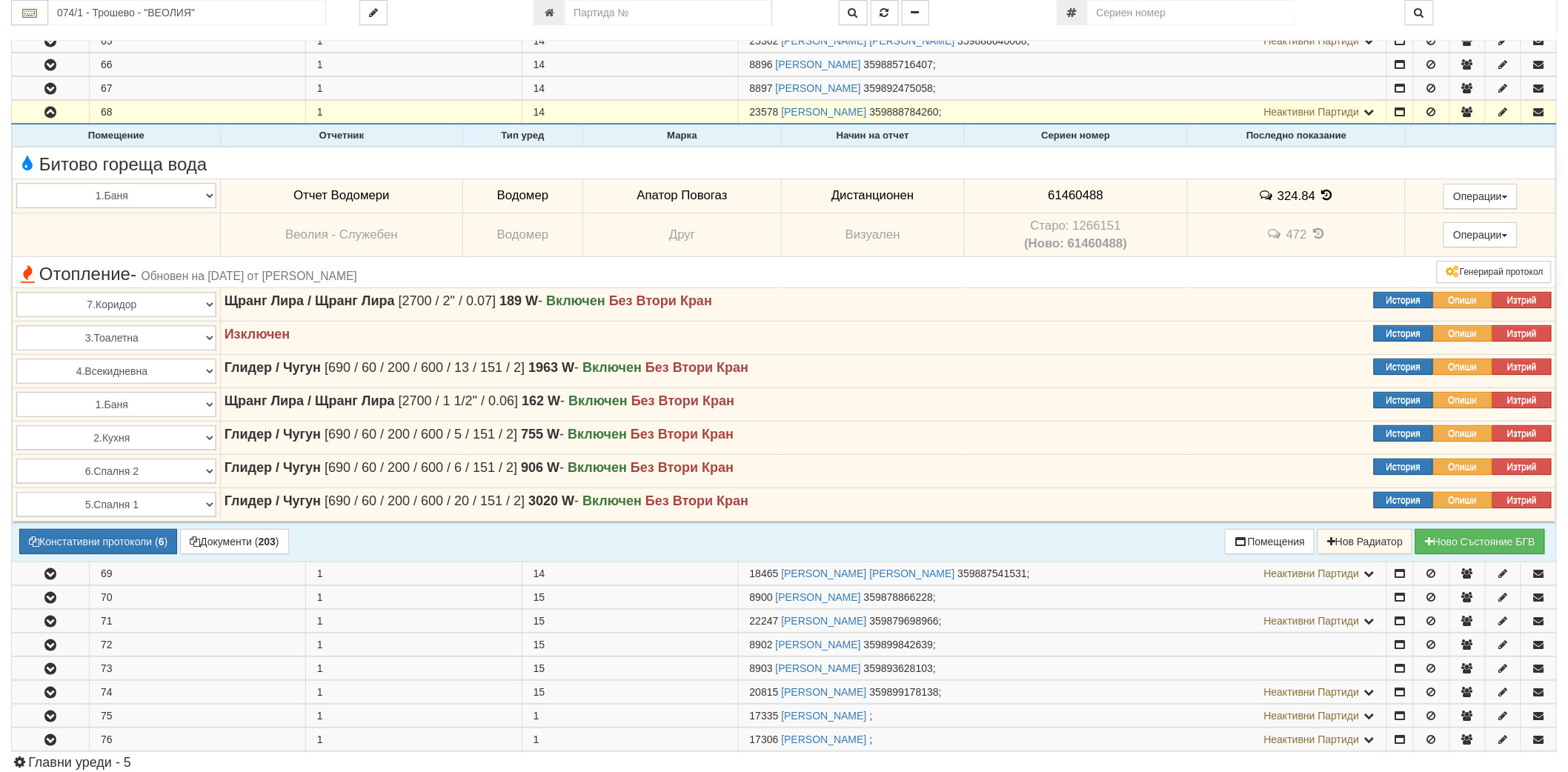
click at [1070, 200] on span "61460488" at bounding box center [1076, 195] width 55 height 14
copy span "61460488"
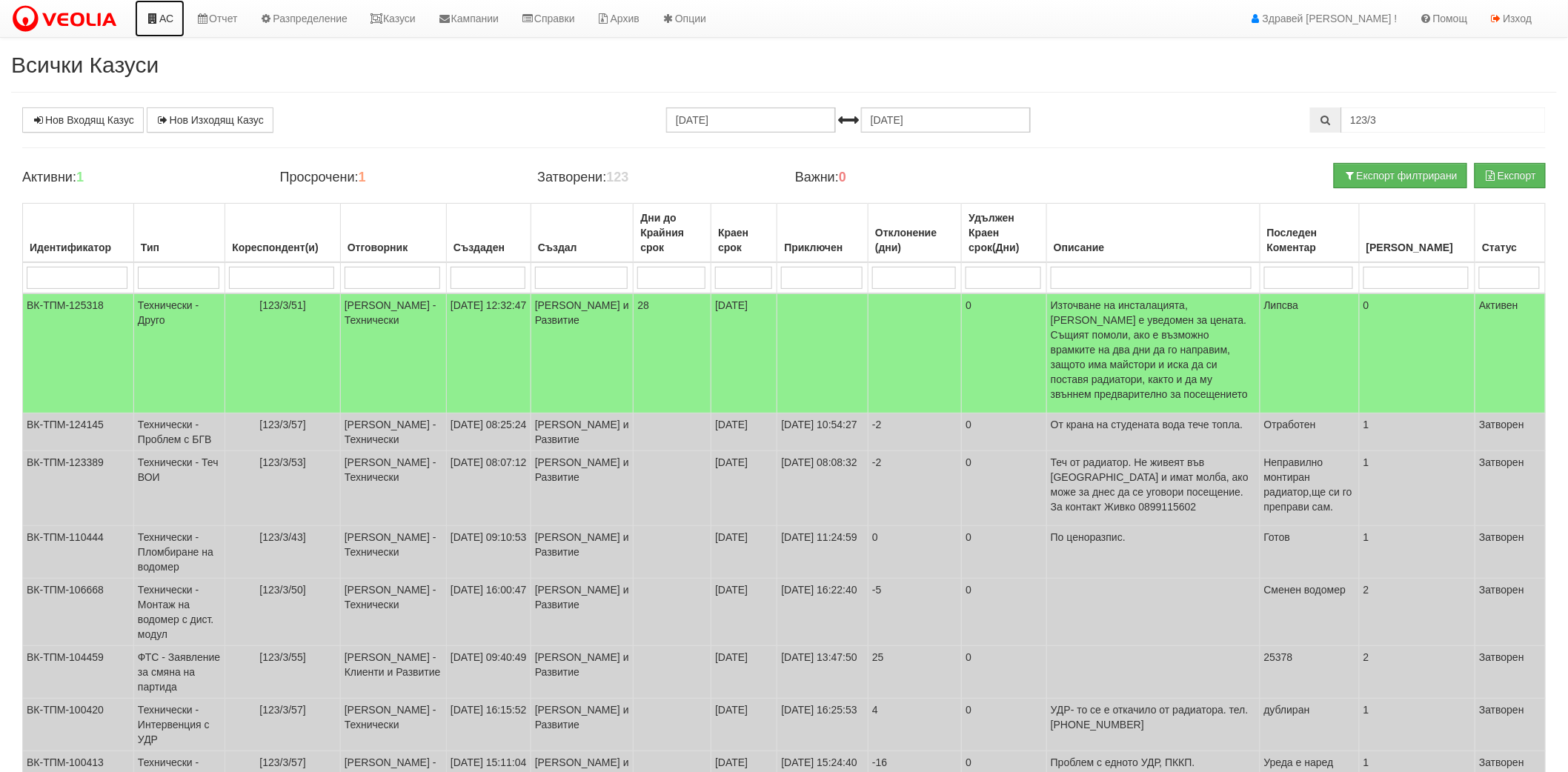
click at [161, 9] on link "АС" at bounding box center [159, 18] width 49 height 37
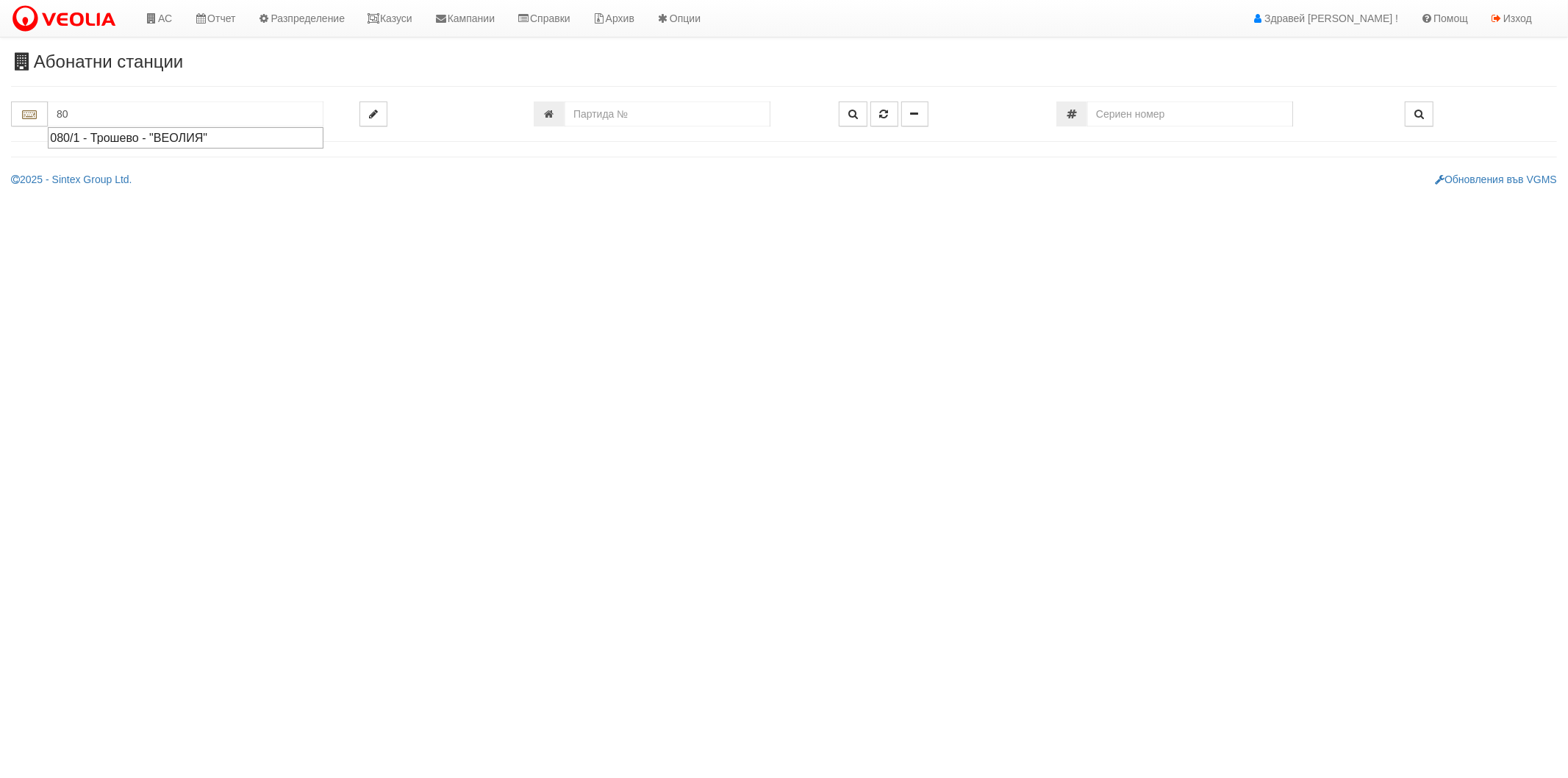
click at [145, 141] on div "080/1 - Трошево - "ВЕОЛИЯ"" at bounding box center [185, 138] width 272 height 17
type input "080/1 - Трошево - "ВЕОЛИЯ""
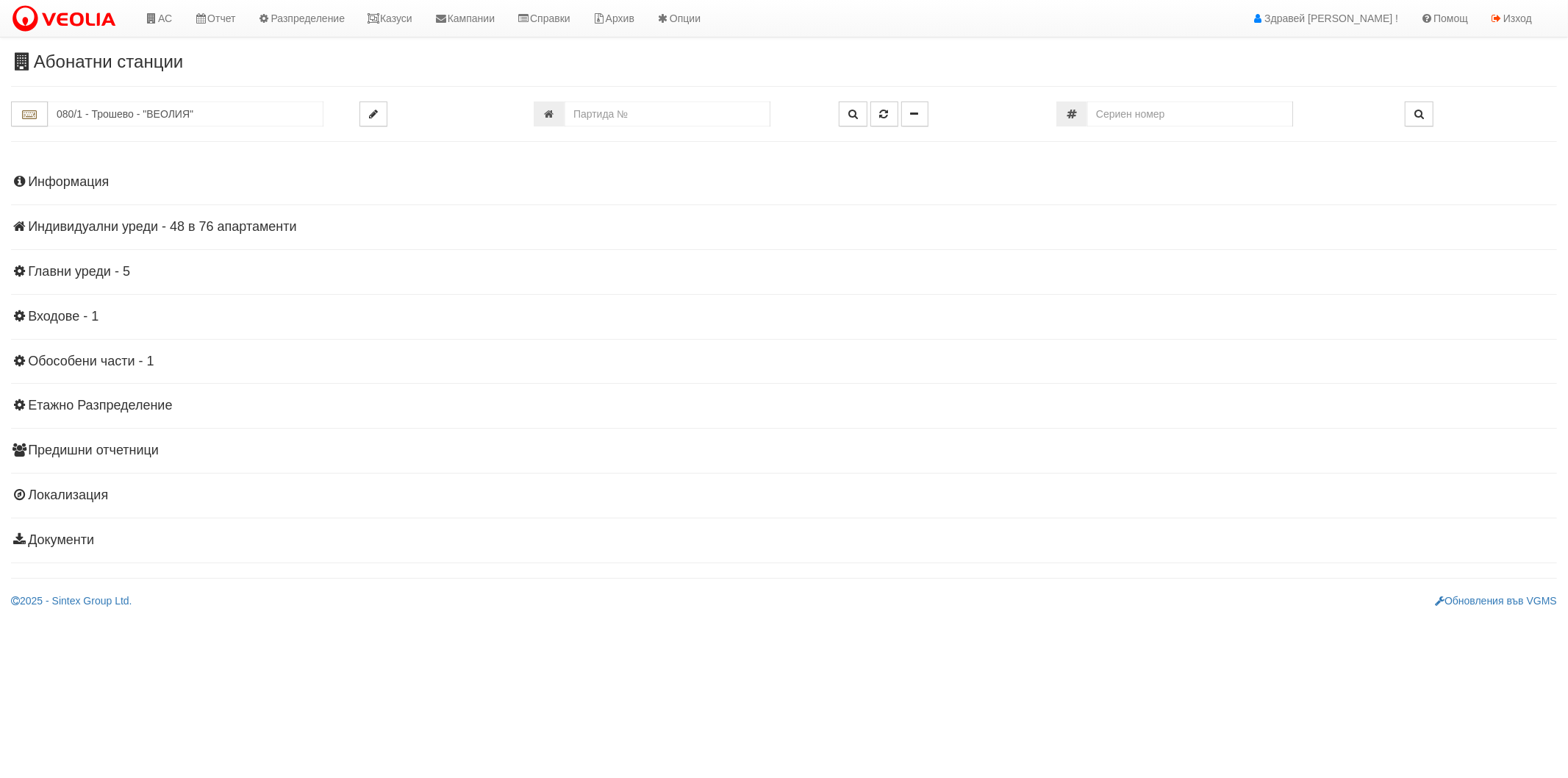
click at [82, 230] on h4 "Индивидуални уреди - 48 в 76 апартаменти" at bounding box center [784, 228] width 1546 height 15
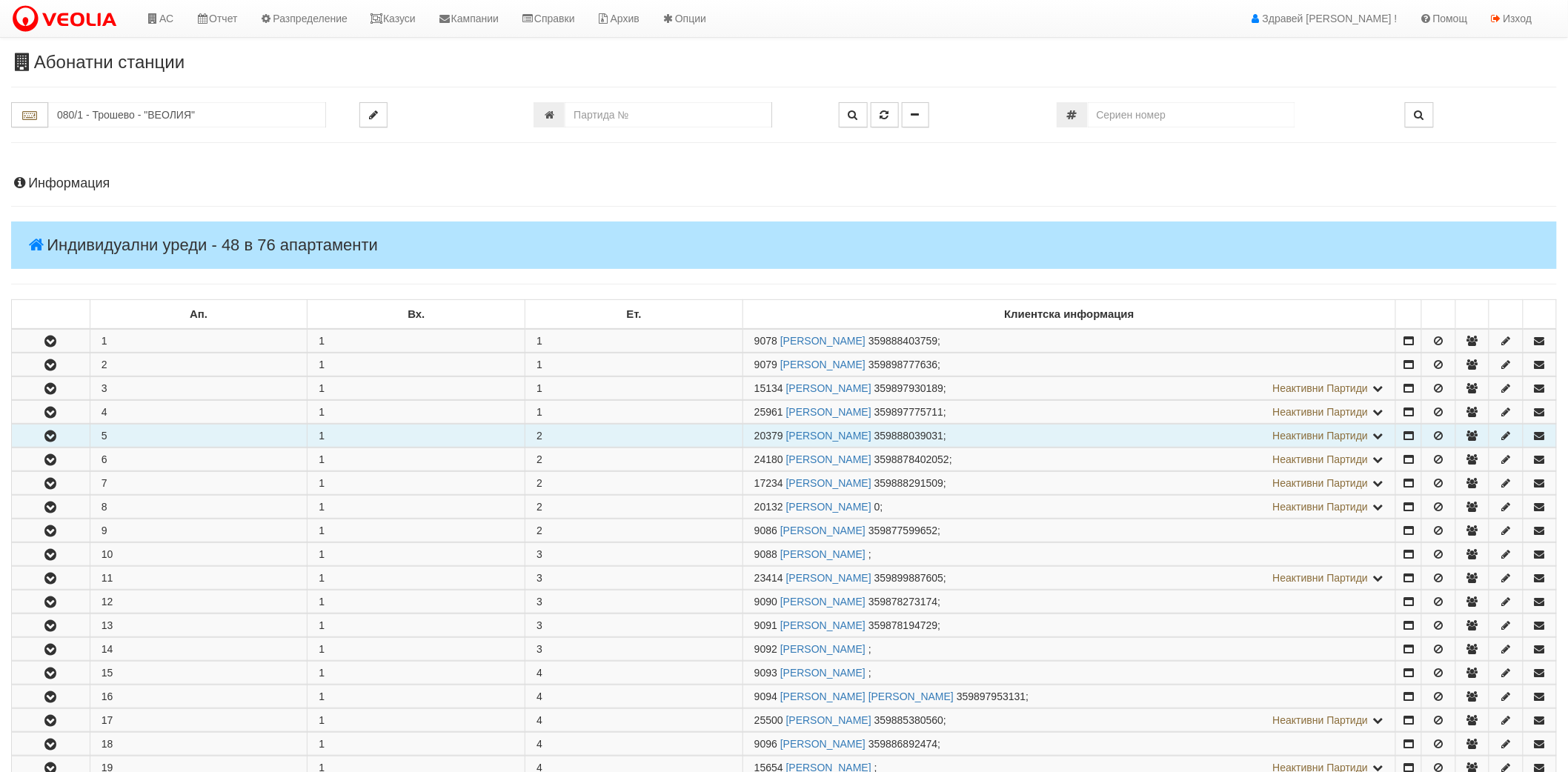
click at [54, 433] on icon "button" at bounding box center [50, 436] width 18 height 10
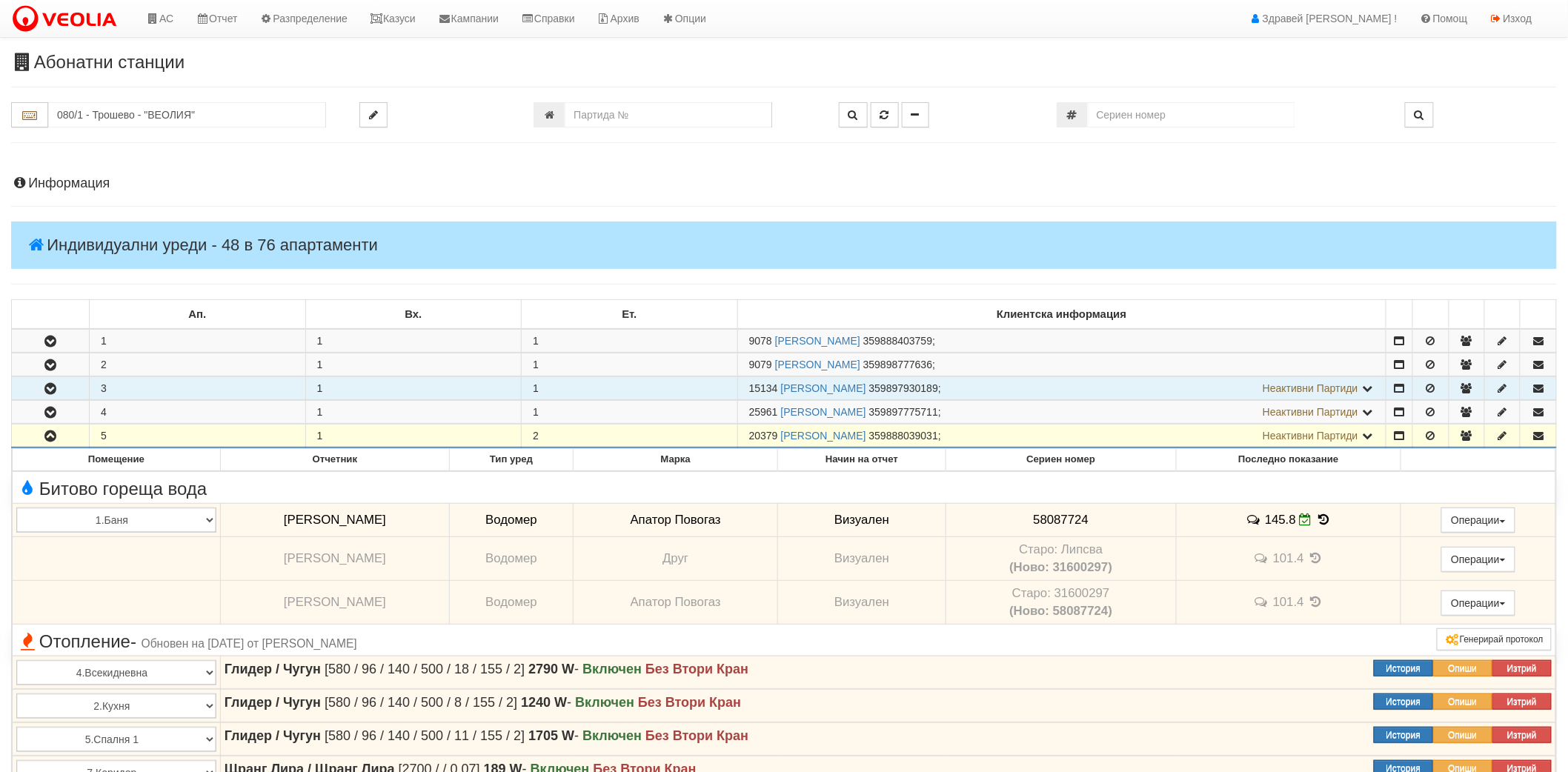
click at [44, 383] on icon "button" at bounding box center [50, 389] width 18 height 10
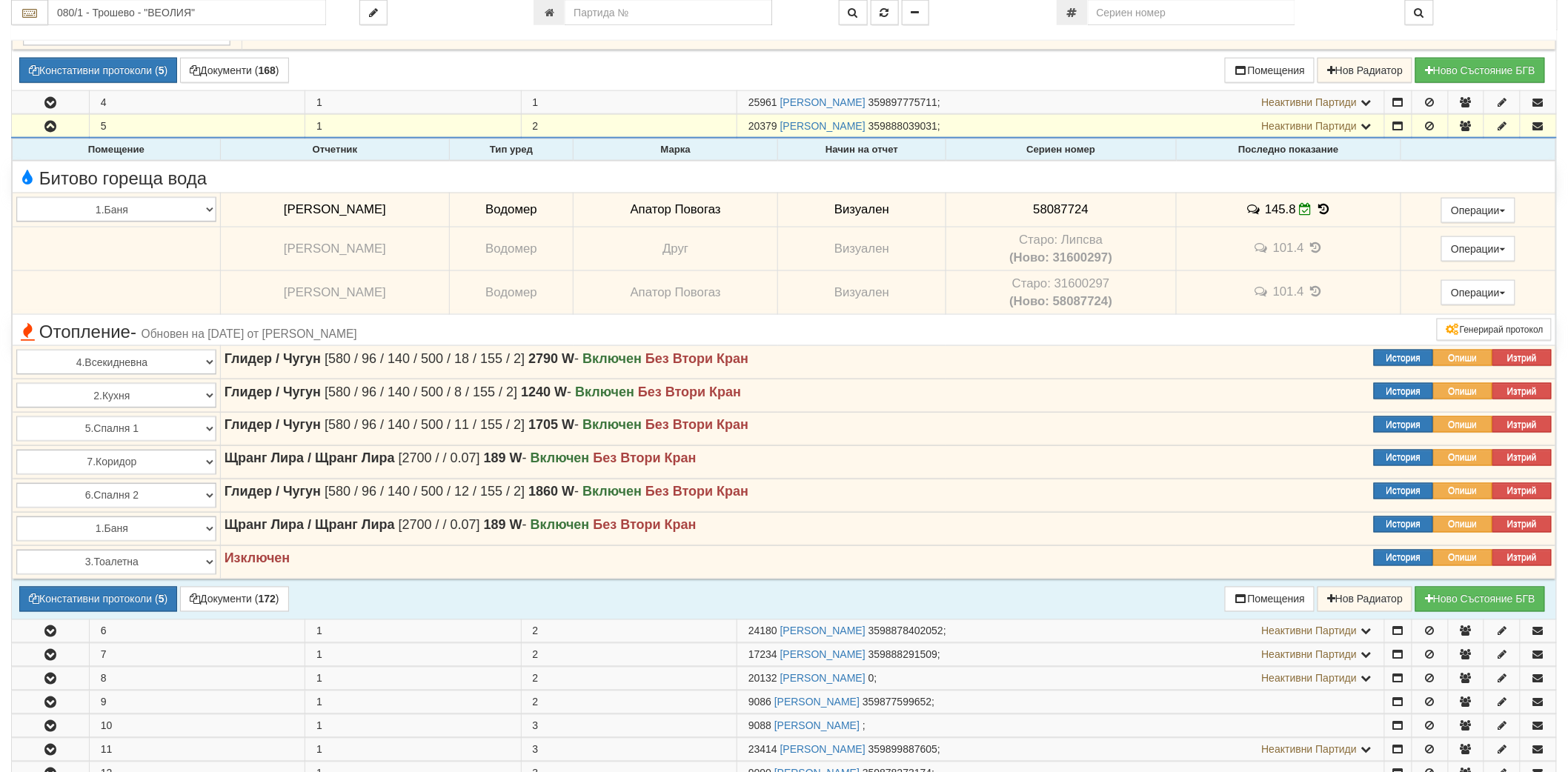
scroll to position [1070, 0]
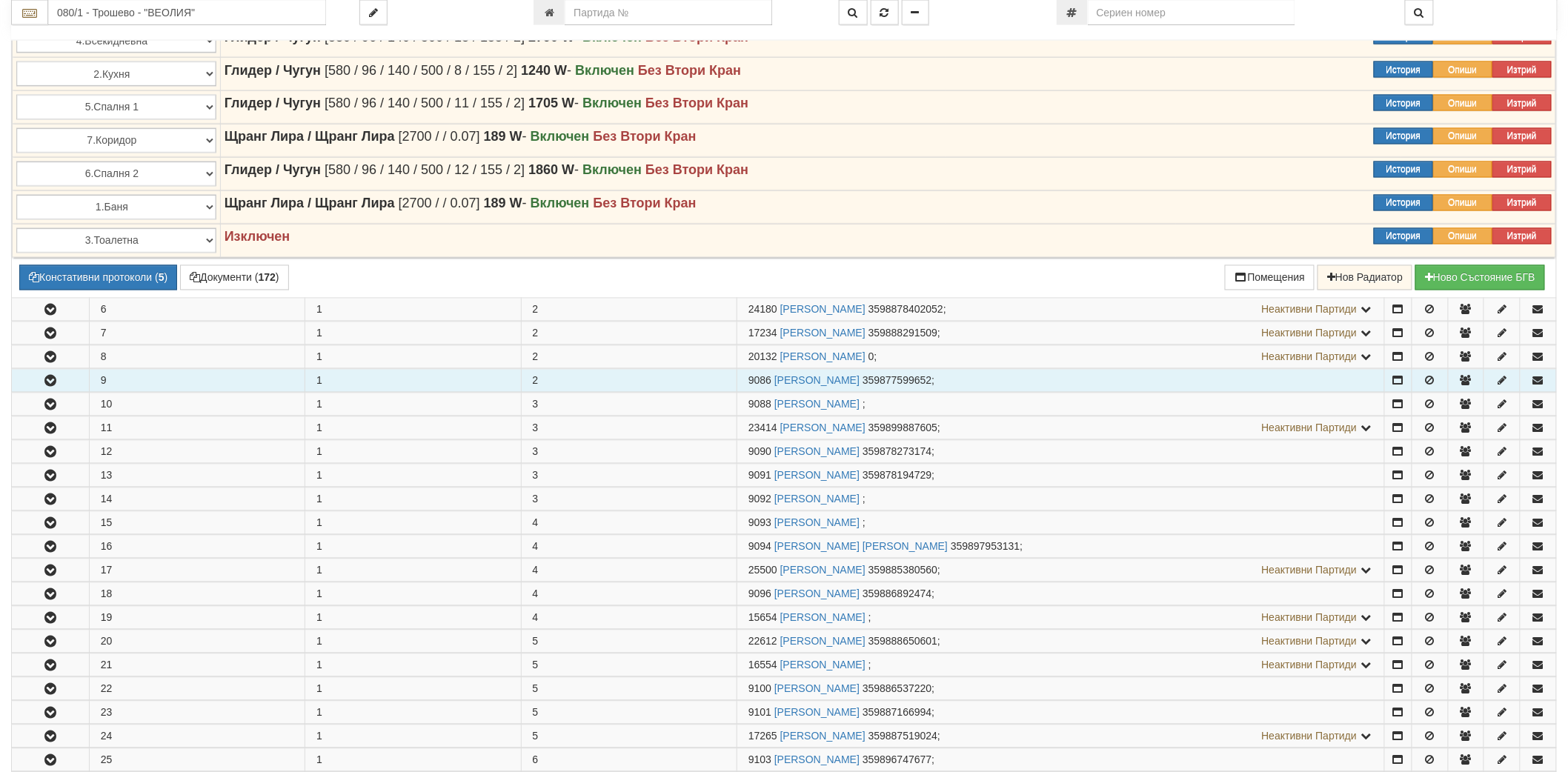
click at [46, 390] on button "button" at bounding box center [50, 381] width 77 height 23
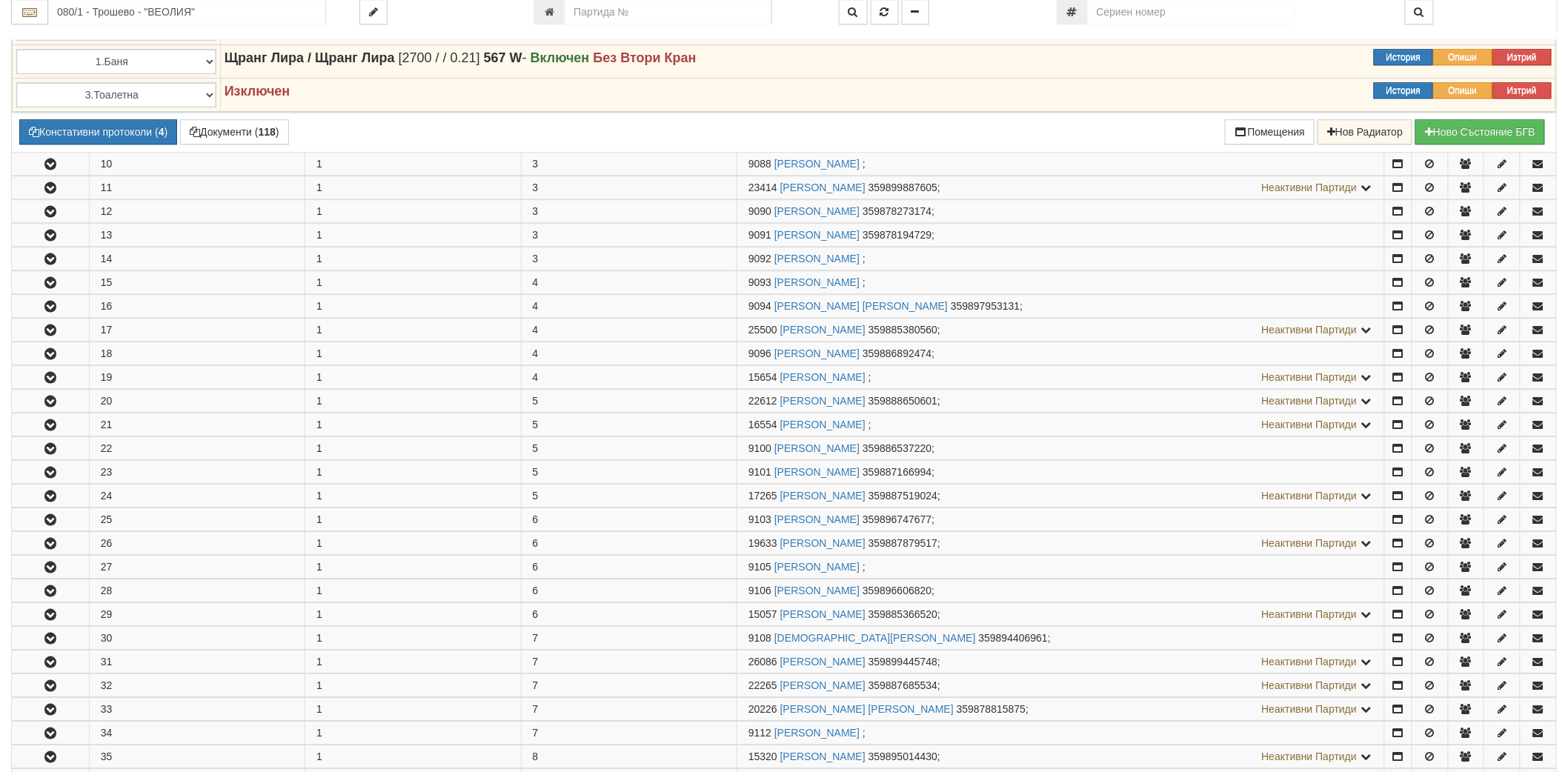
scroll to position [1728, 0]
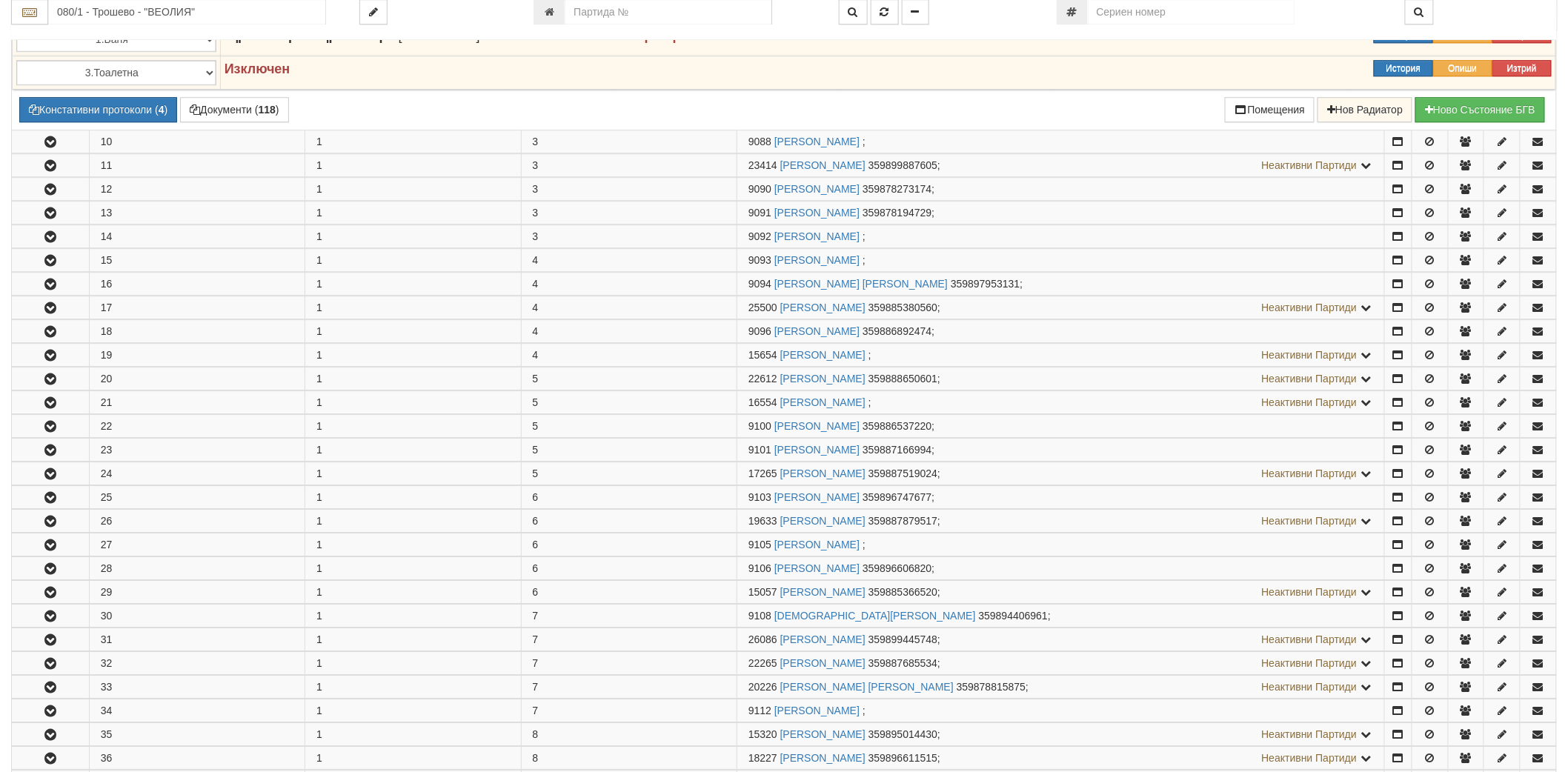
click at [46, 389] on button "button" at bounding box center [50, 378] width 77 height 23
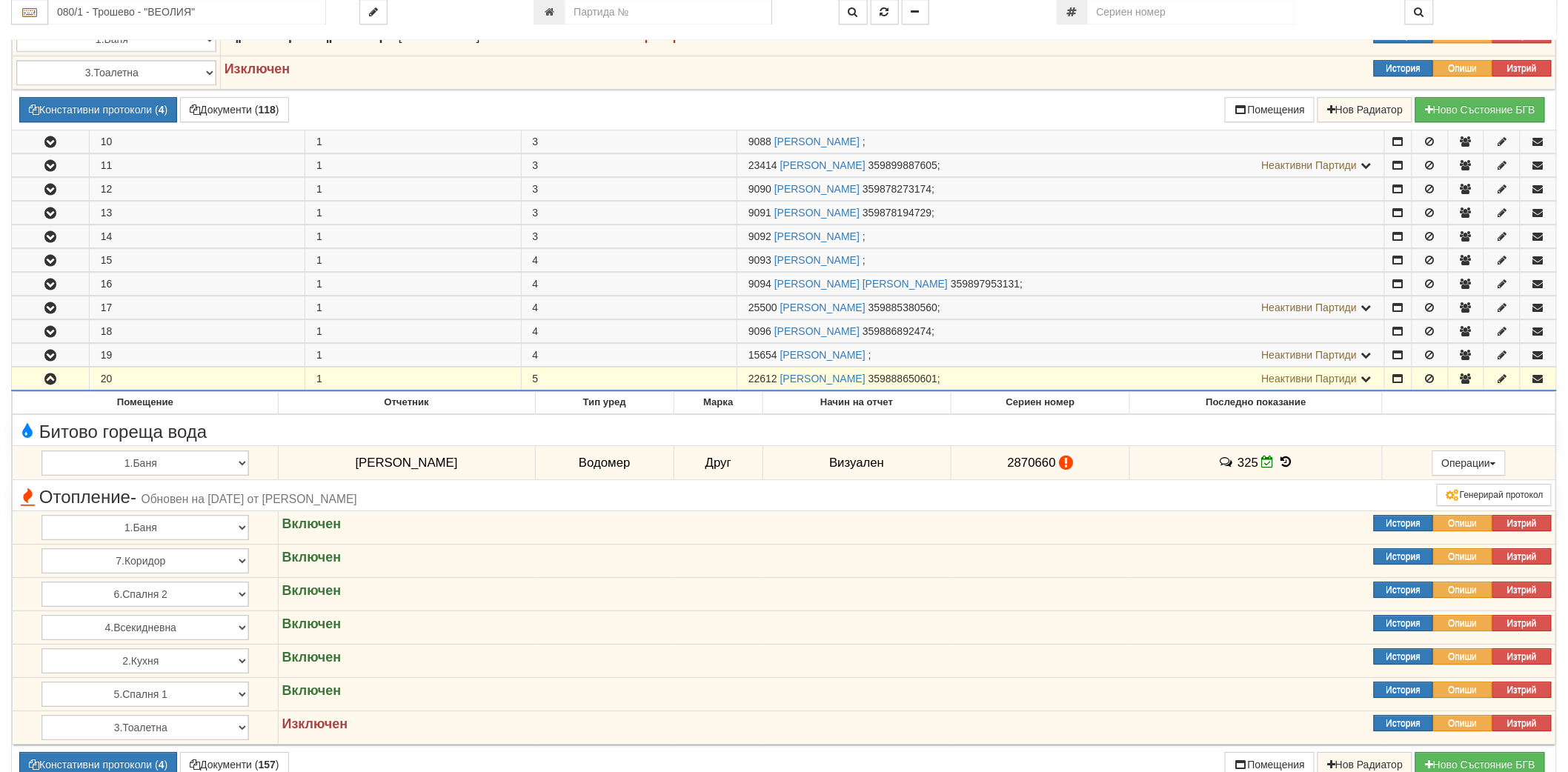
scroll to position [2387, 0]
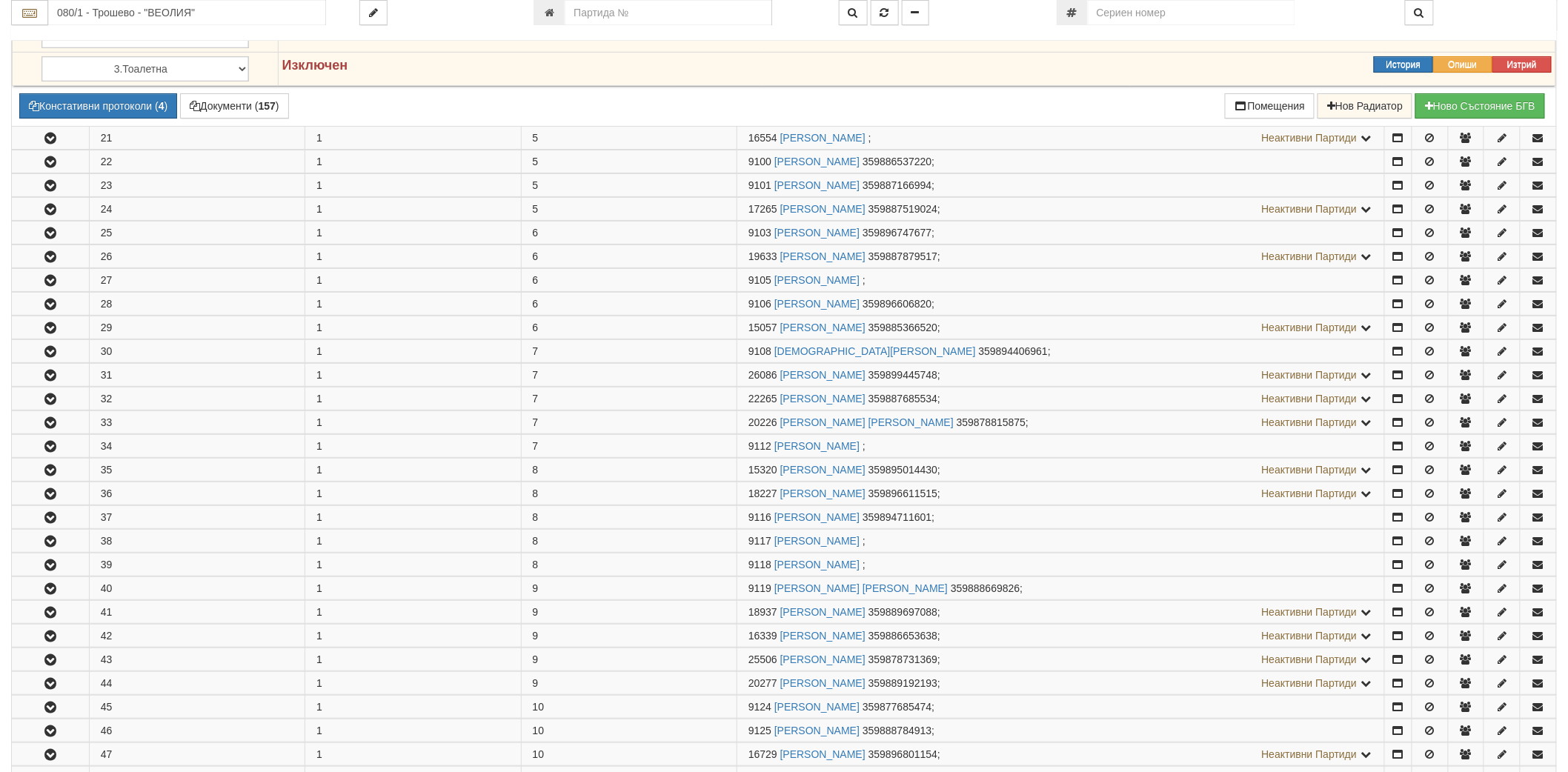
click at [46, 390] on td at bounding box center [50, 399] width 78 height 23
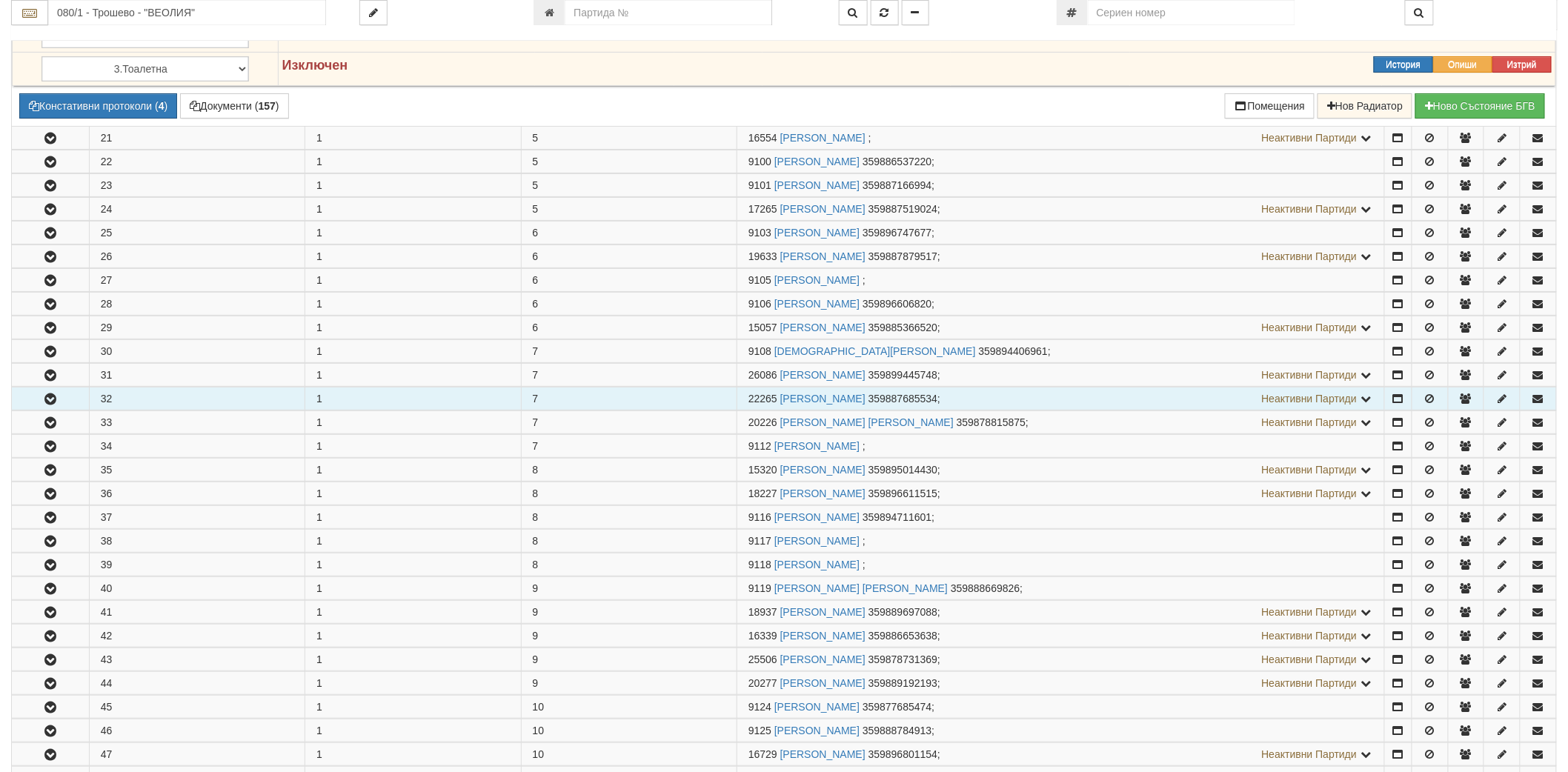
click at [49, 394] on button "button" at bounding box center [50, 399] width 77 height 23
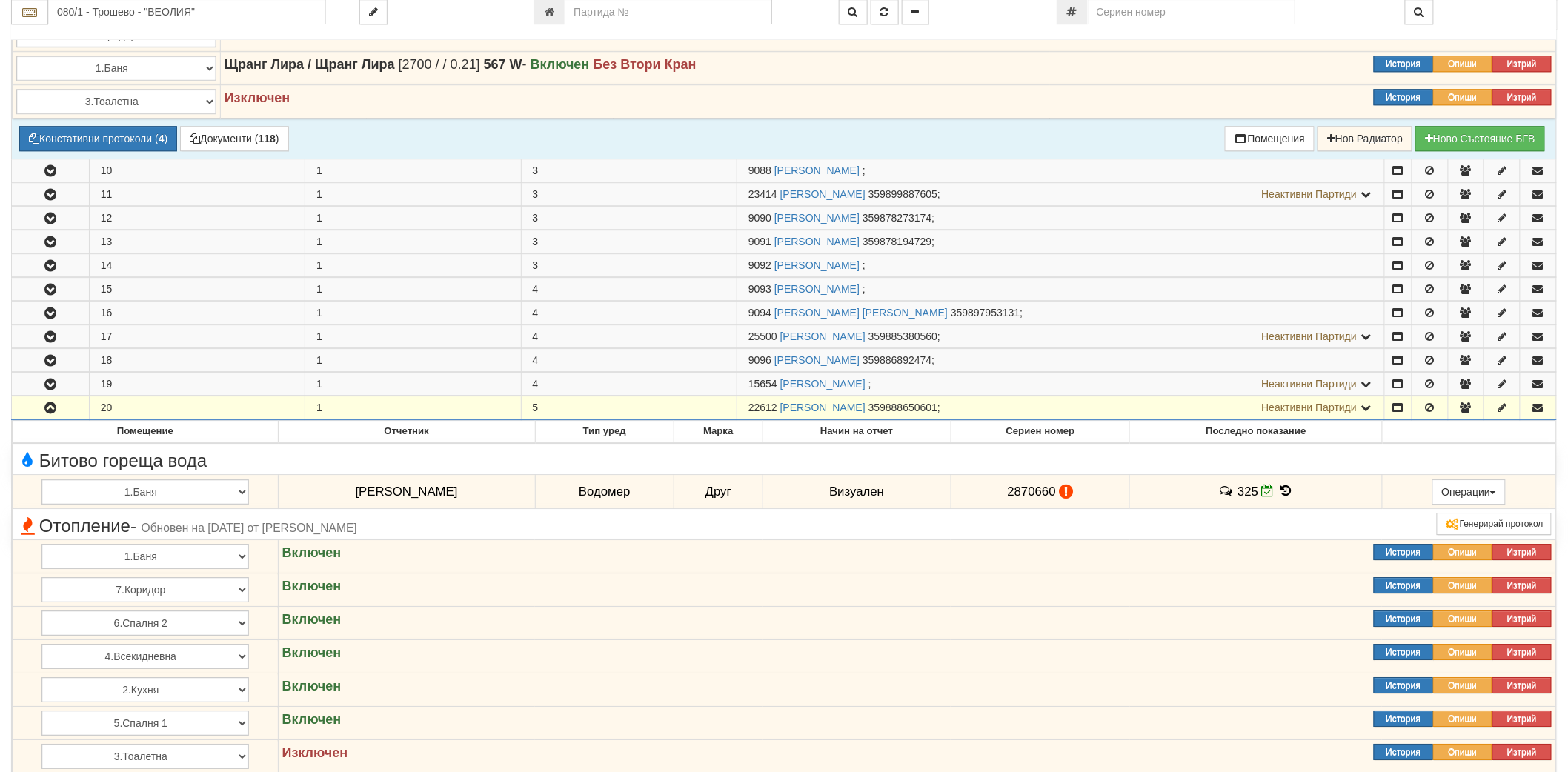
scroll to position [1482, 0]
